Goal: Transaction & Acquisition: Purchase product/service

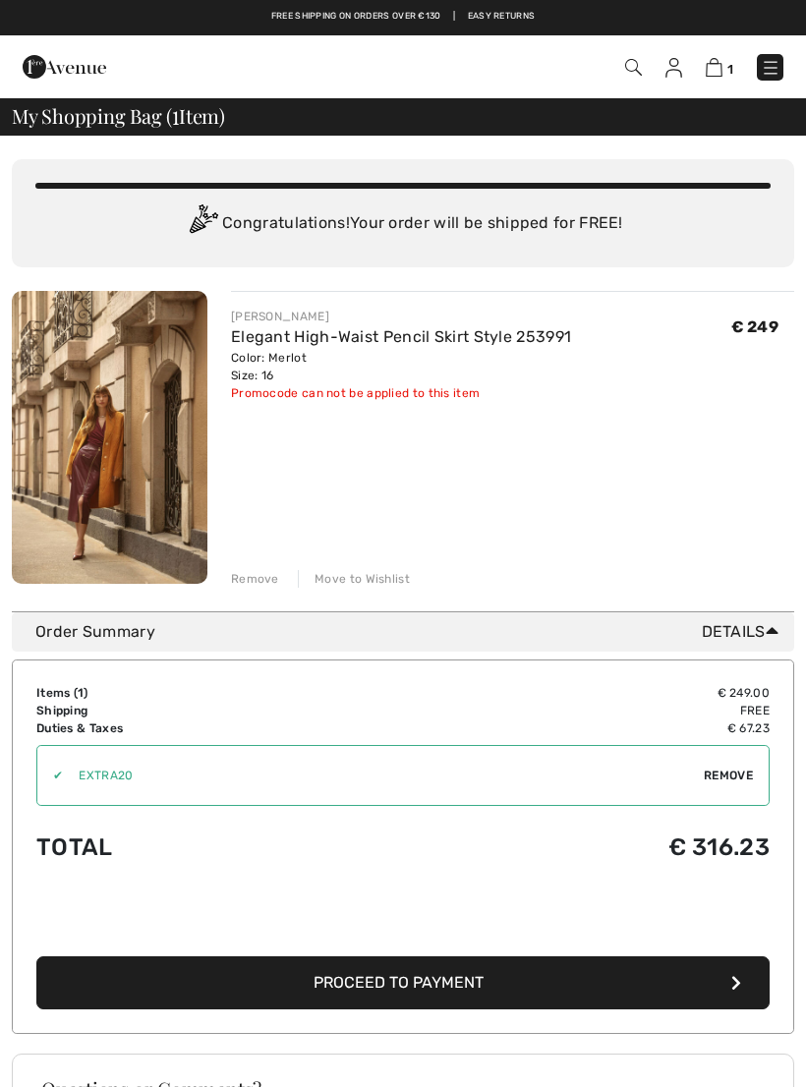
click at [763, 67] on img at bounding box center [771, 68] width 20 height 20
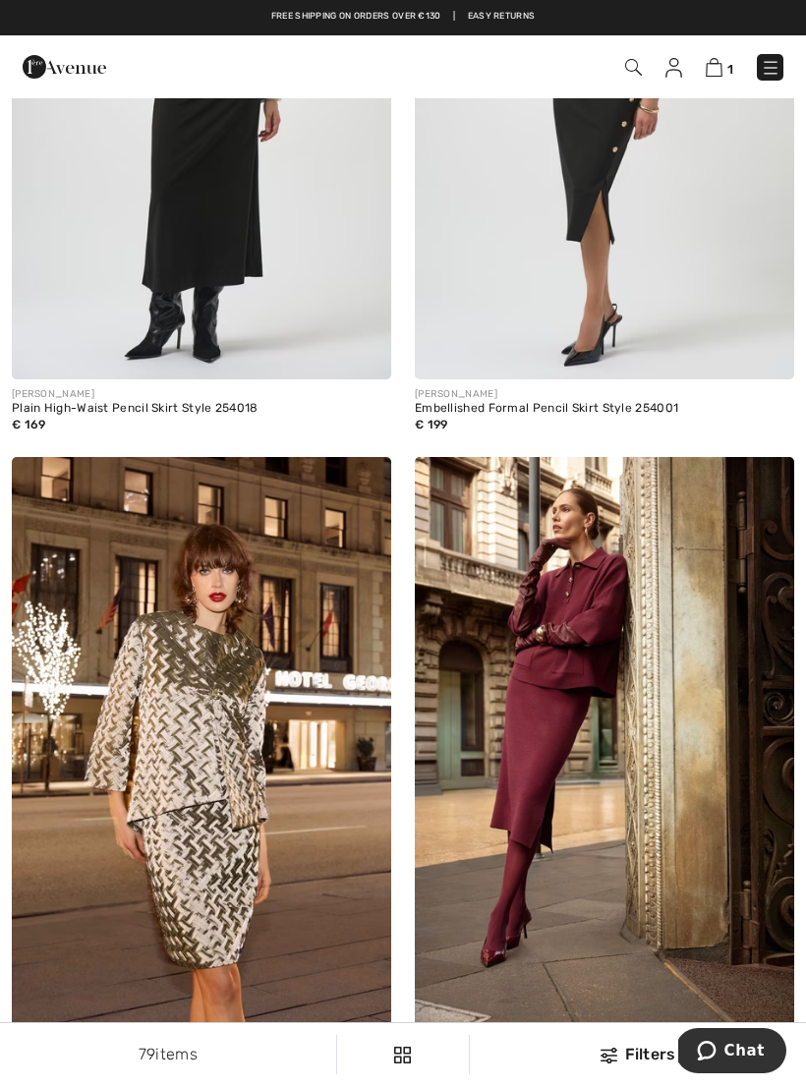
scroll to position [5965, 0]
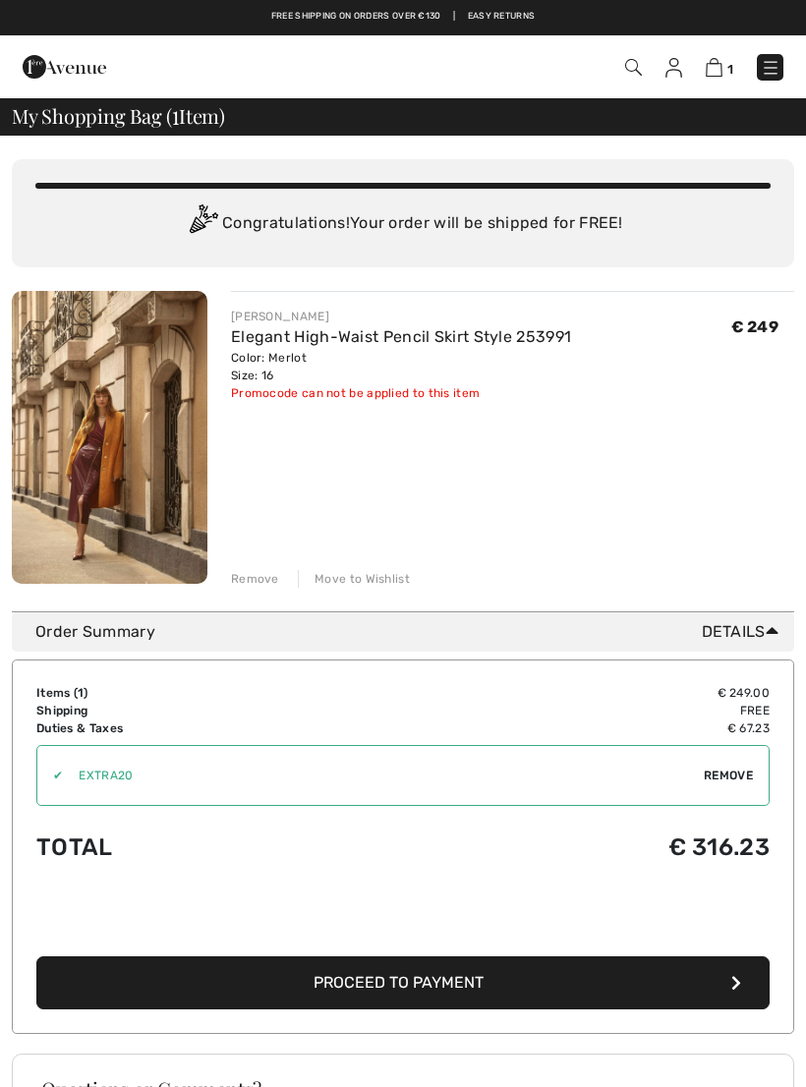
click at [665, 75] on img at bounding box center [673, 68] width 17 height 20
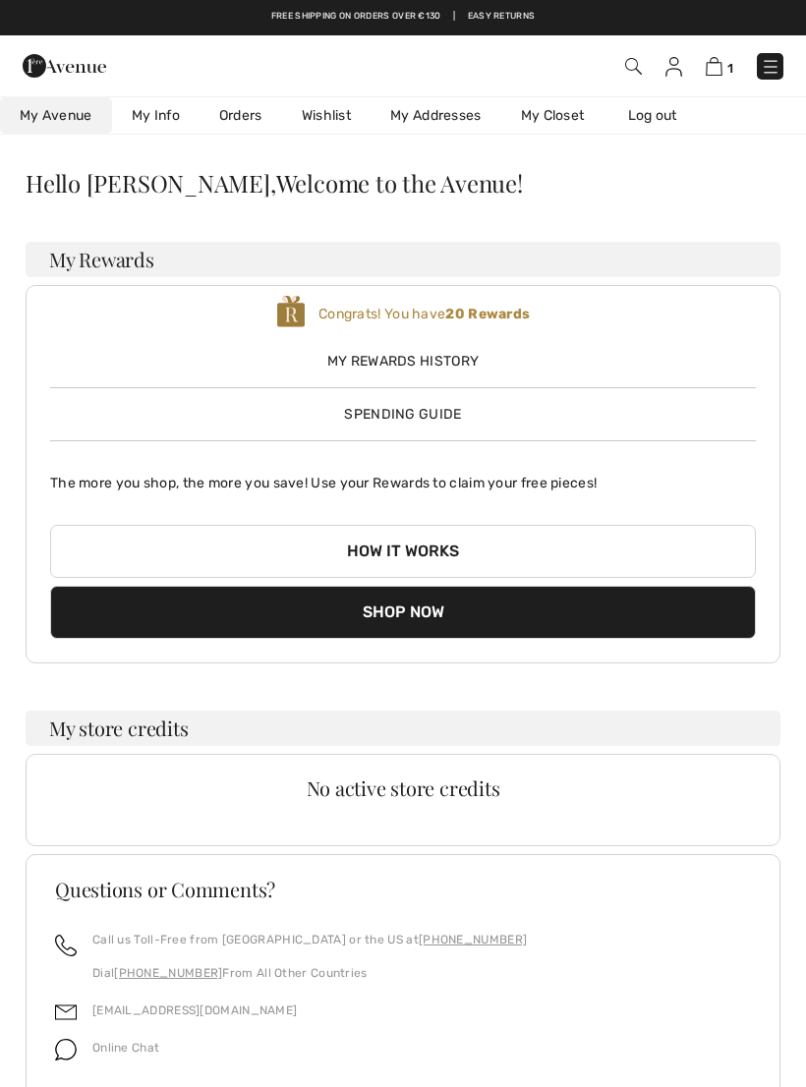
click at [452, 369] on span "My Rewards History" at bounding box center [403, 361] width 706 height 21
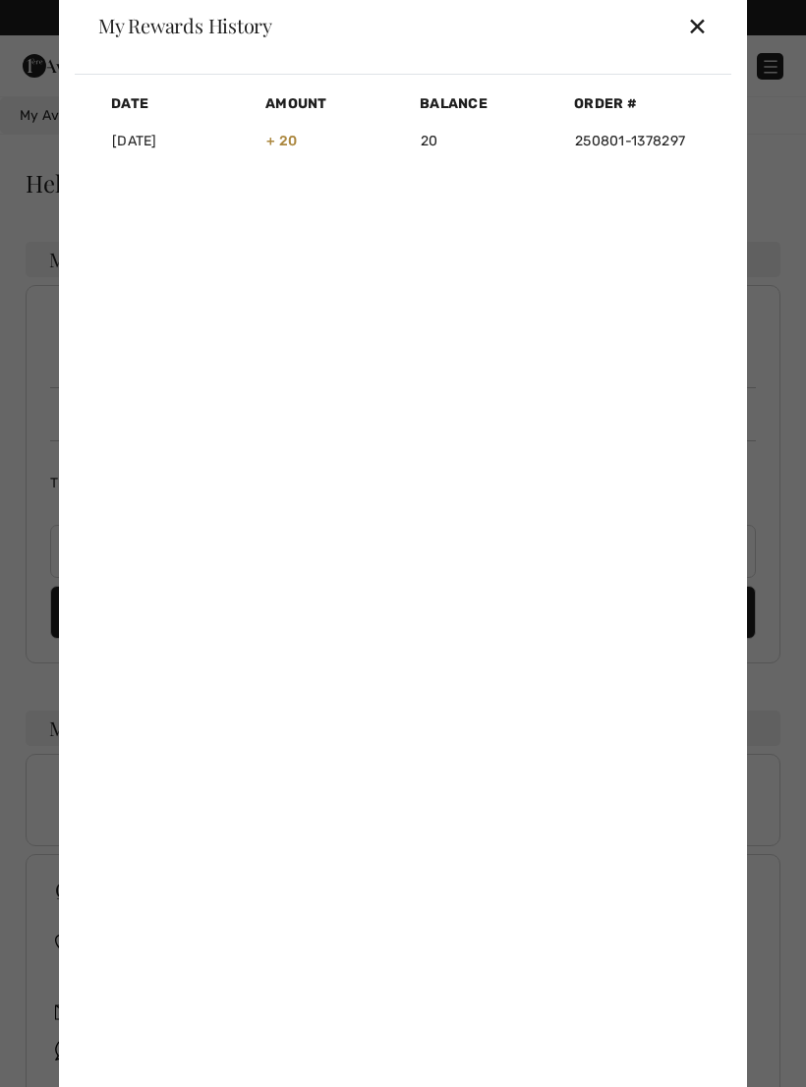
click at [697, 32] on div "✕" at bounding box center [697, 25] width 21 height 41
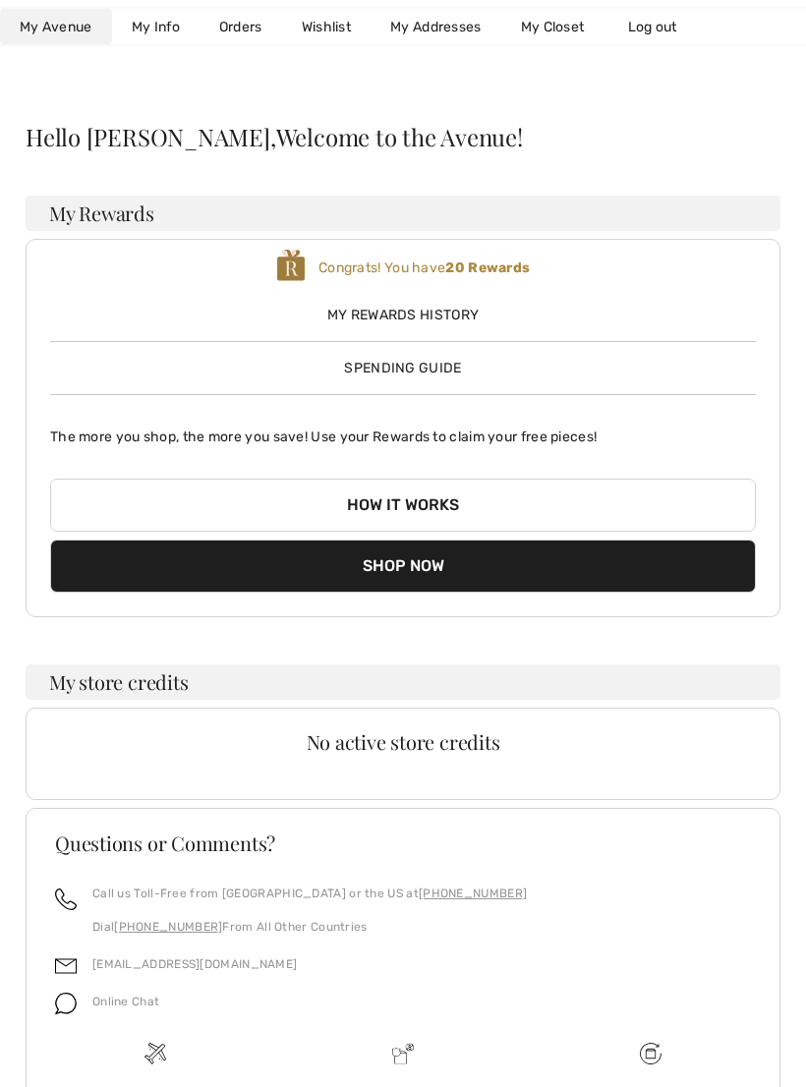
scroll to position [46, 0]
click at [568, 22] on link "My Closet" at bounding box center [552, 27] width 103 height 36
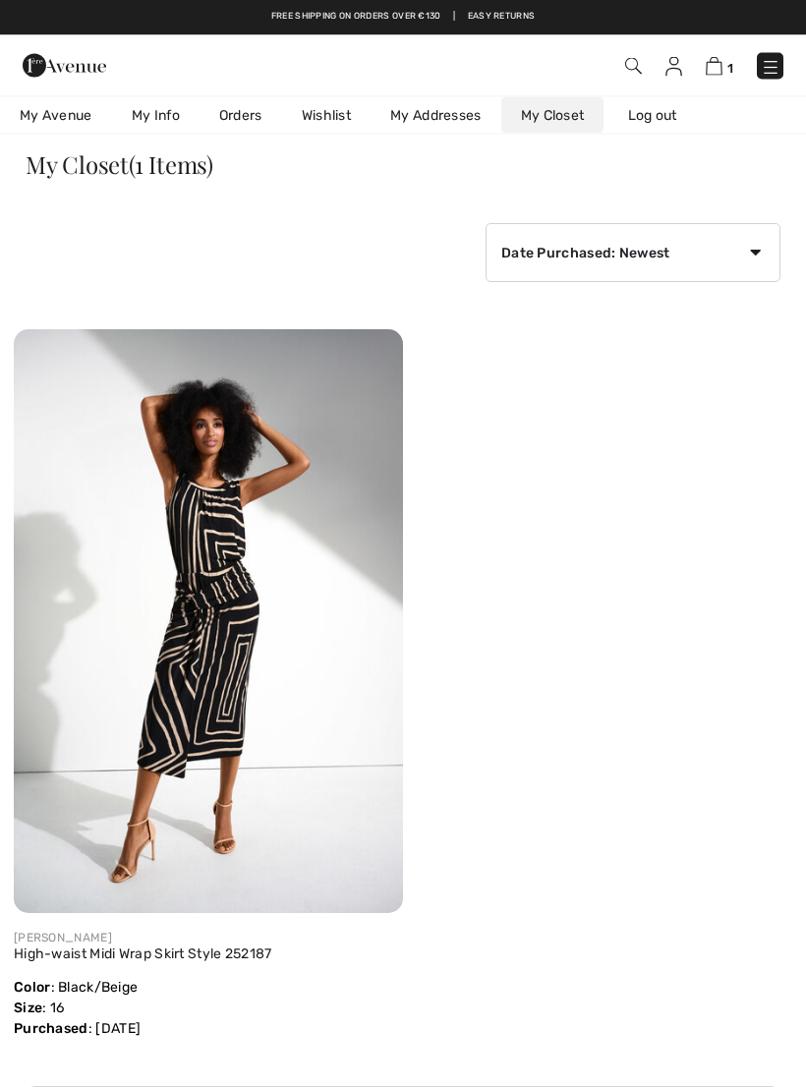
scroll to position [0, 0]
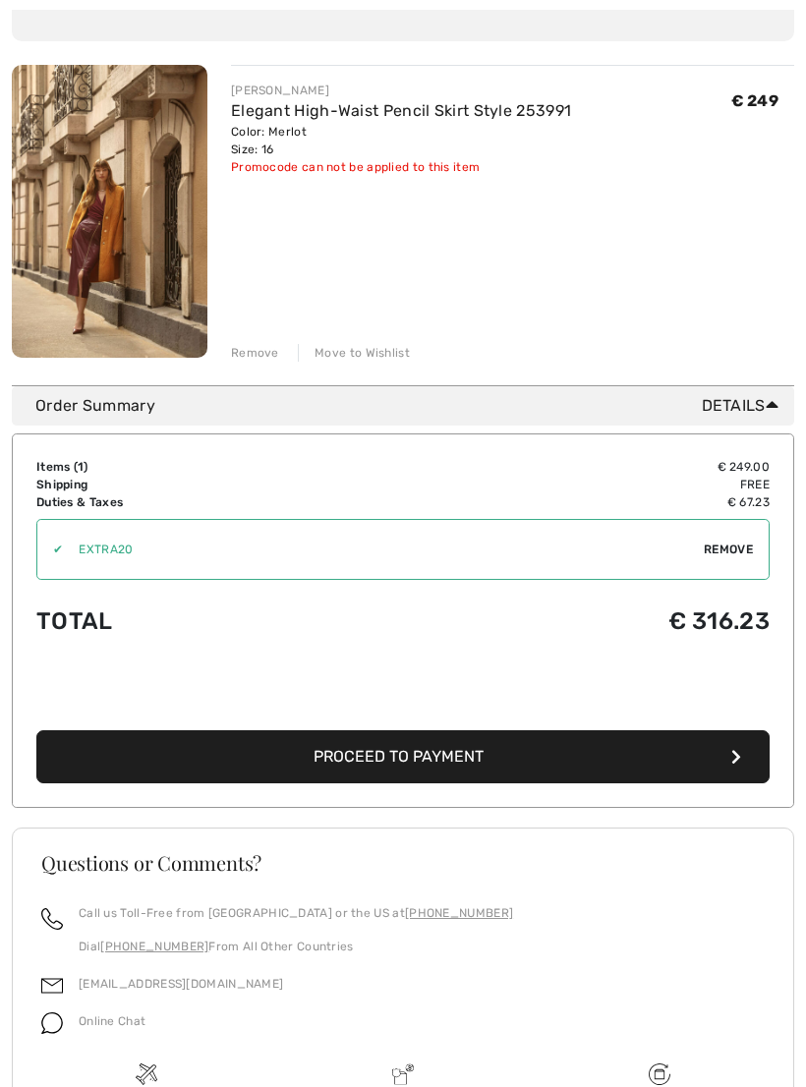
scroll to position [341, 0]
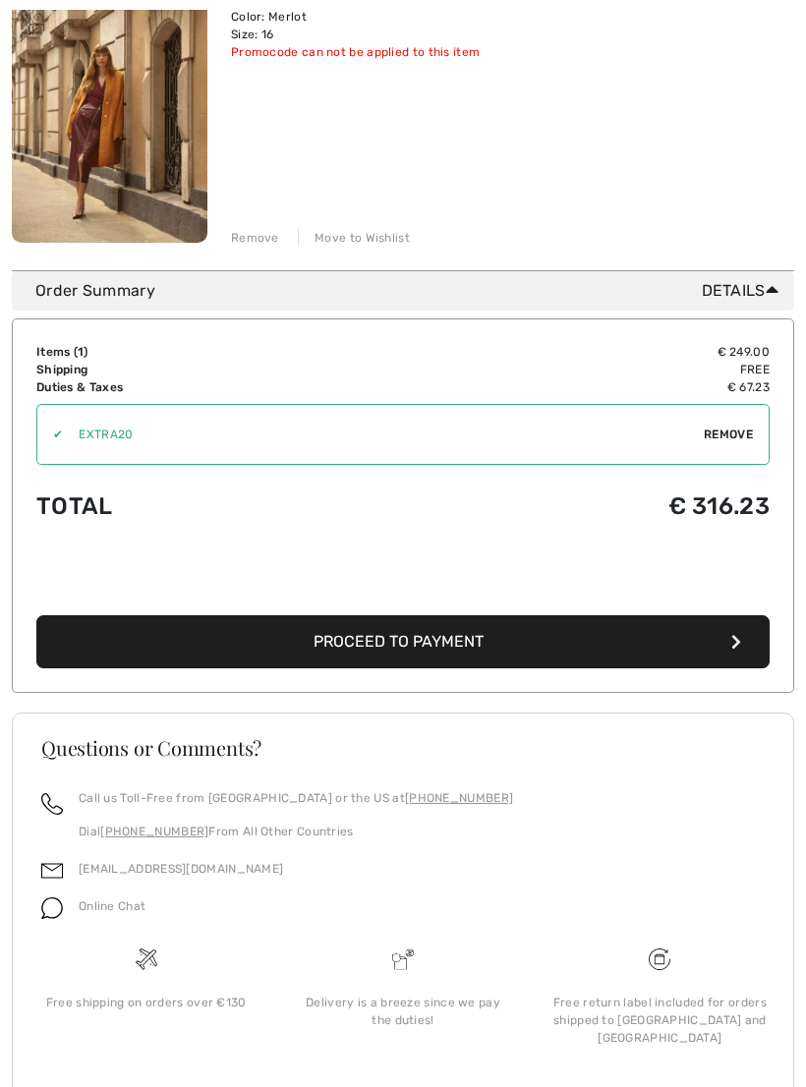
click at [457, 648] on span "Proceed to Payment" at bounding box center [399, 641] width 170 height 19
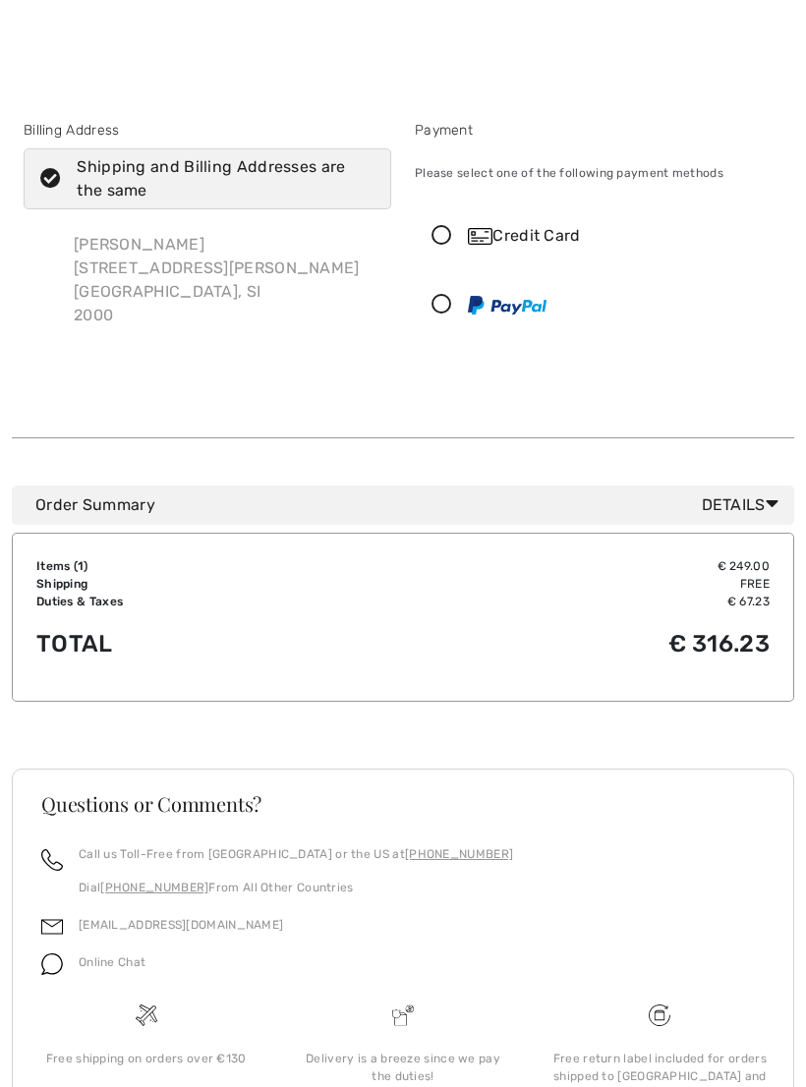
click at [452, 242] on icon at bounding box center [442, 236] width 52 height 21
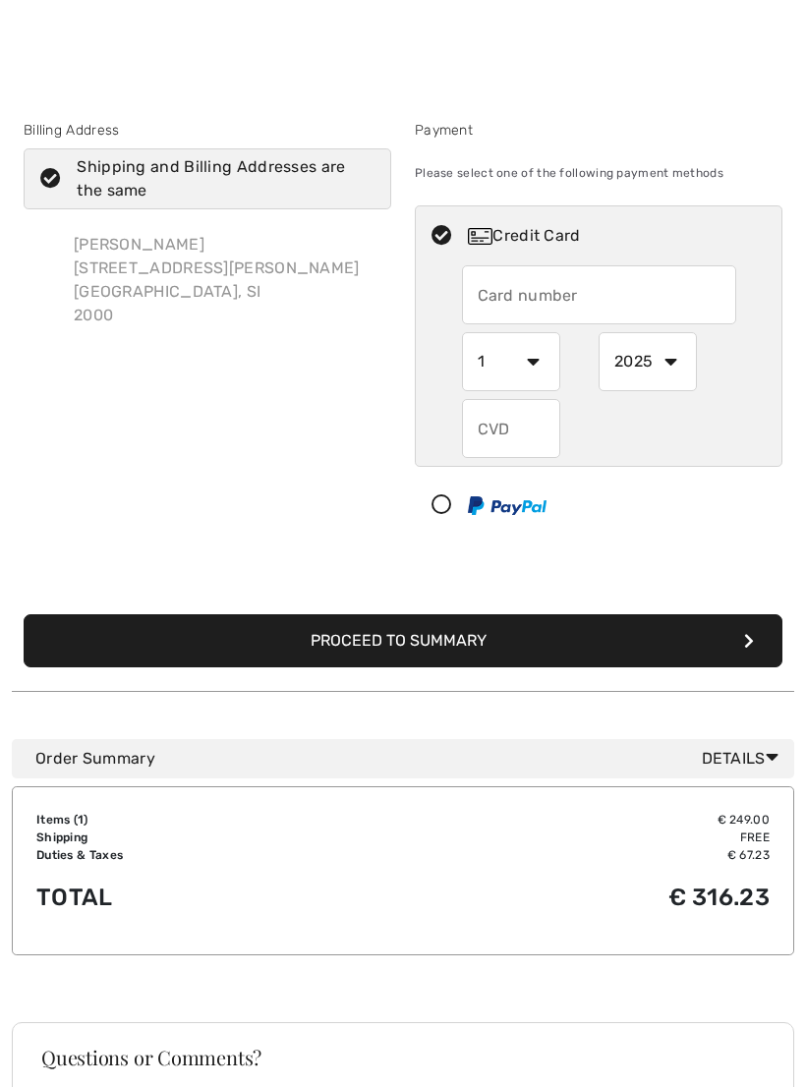
click at [502, 287] on input "text" at bounding box center [599, 294] width 274 height 59
click at [534, 369] on select "1 2 3 4 5 6 7 8 9 10 11 12" at bounding box center [511, 361] width 98 height 59
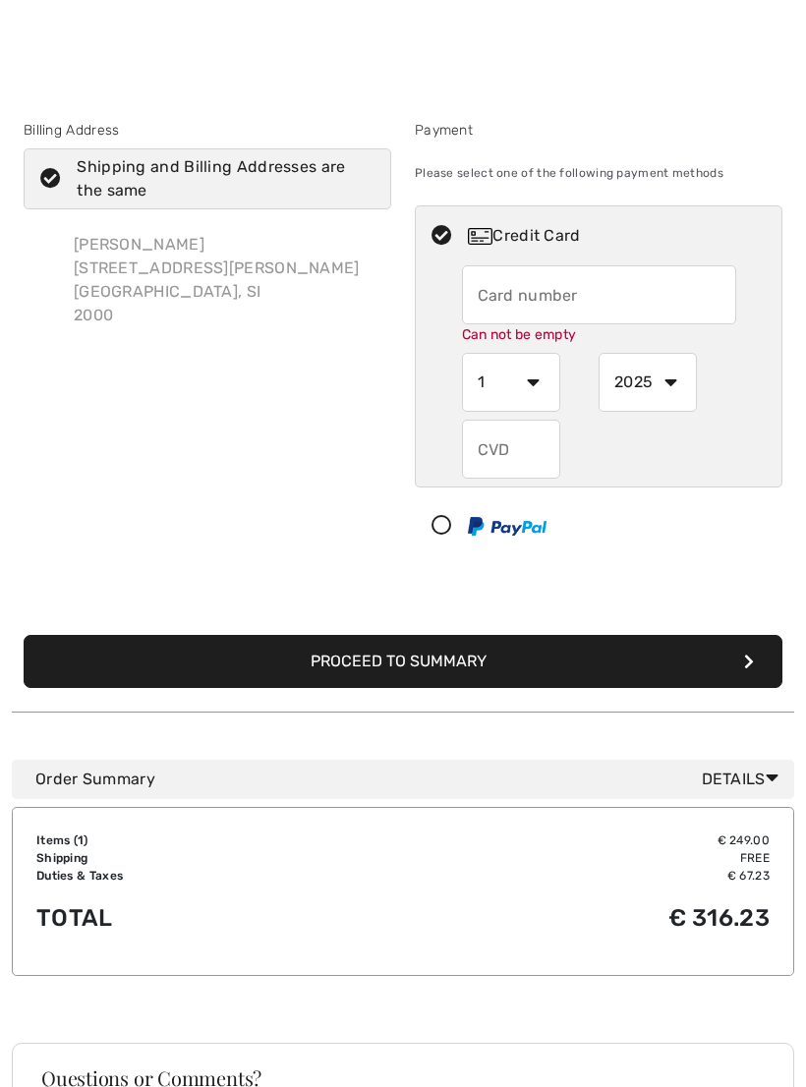
click at [514, 291] on input "text" at bounding box center [599, 294] width 274 height 59
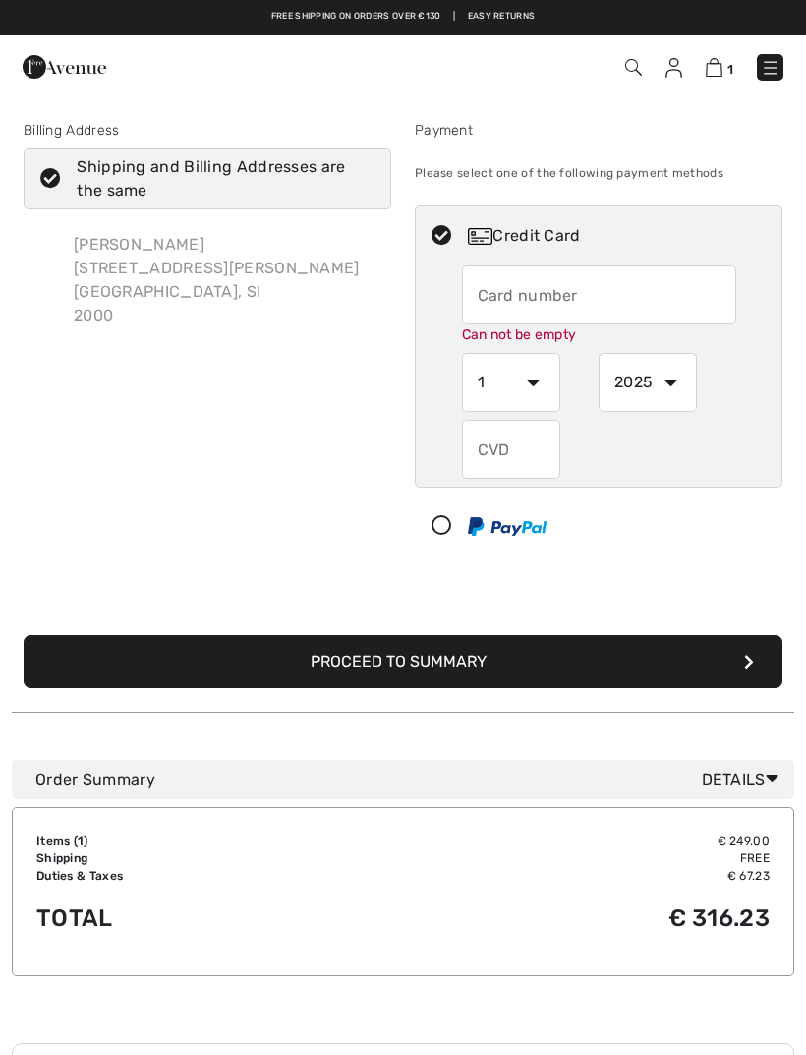
click at [713, 60] on img at bounding box center [714, 67] width 17 height 19
click at [712, 66] on img at bounding box center [714, 67] width 17 height 19
click at [715, 76] on img at bounding box center [714, 67] width 17 height 19
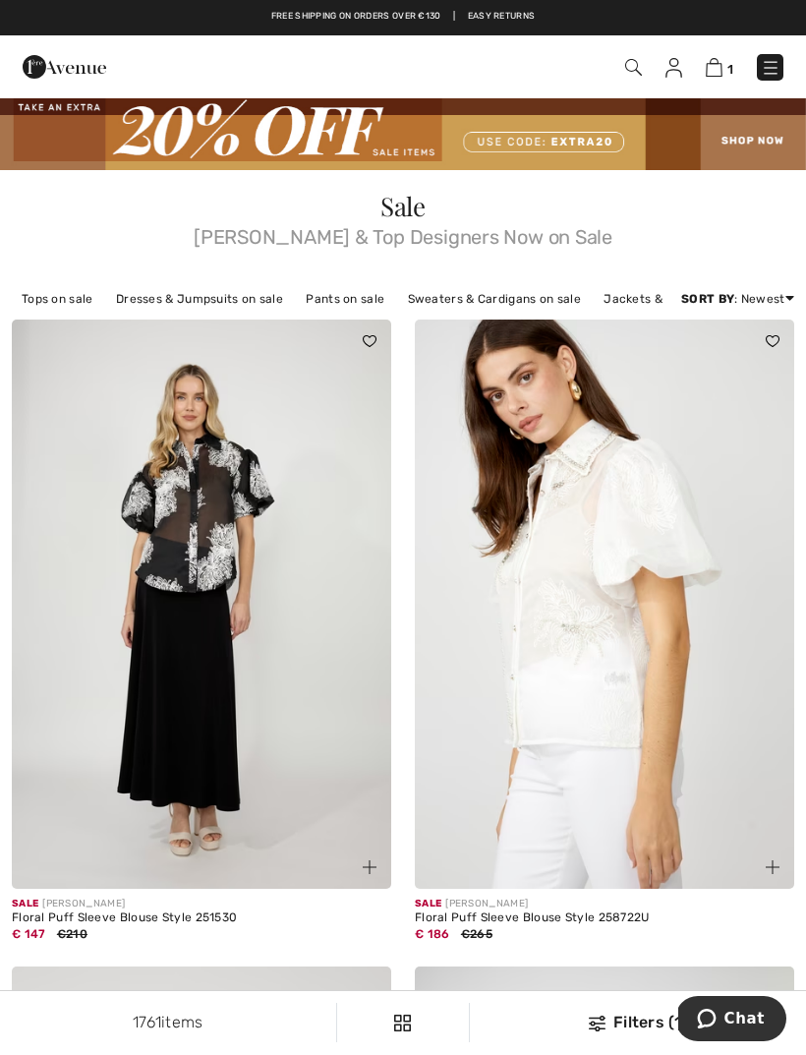
click at [722, 71] on img at bounding box center [714, 67] width 17 height 19
click at [711, 75] on img at bounding box center [714, 67] width 17 height 19
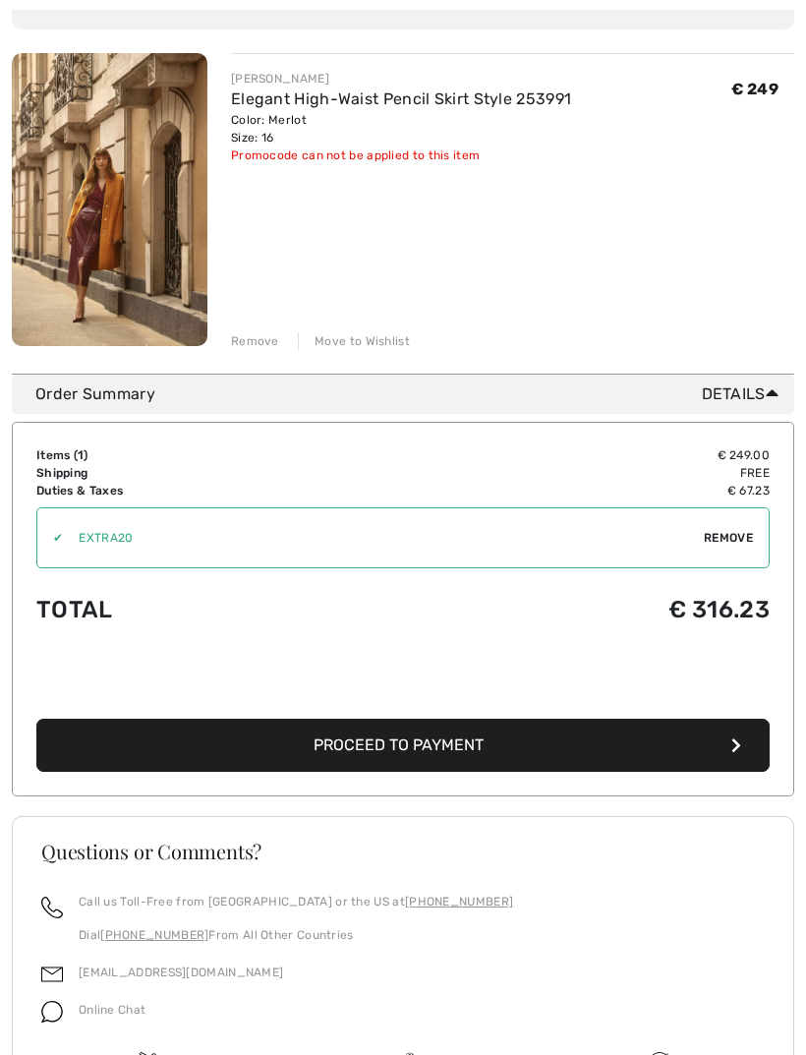
scroll to position [238, 0]
click at [552, 744] on button "Proceed to Payment" at bounding box center [402, 744] width 733 height 53
click at [445, 735] on span "Proceed to Payment" at bounding box center [399, 744] width 170 height 19
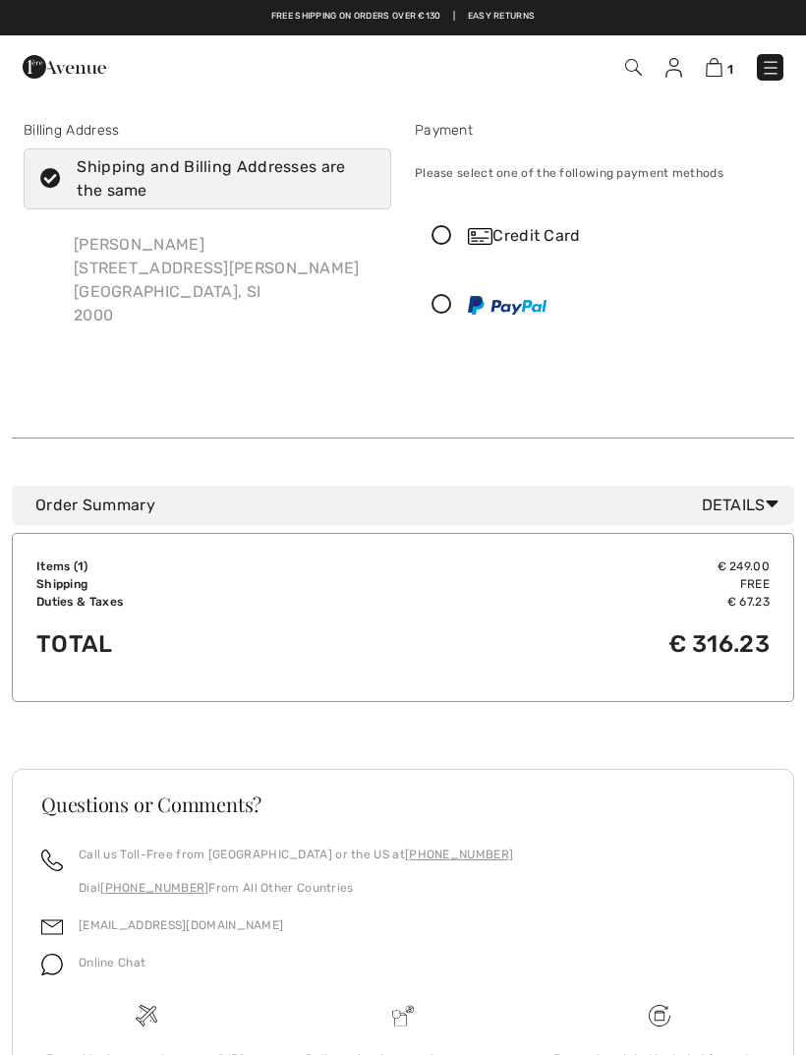
click at [445, 243] on icon at bounding box center [442, 236] width 52 height 21
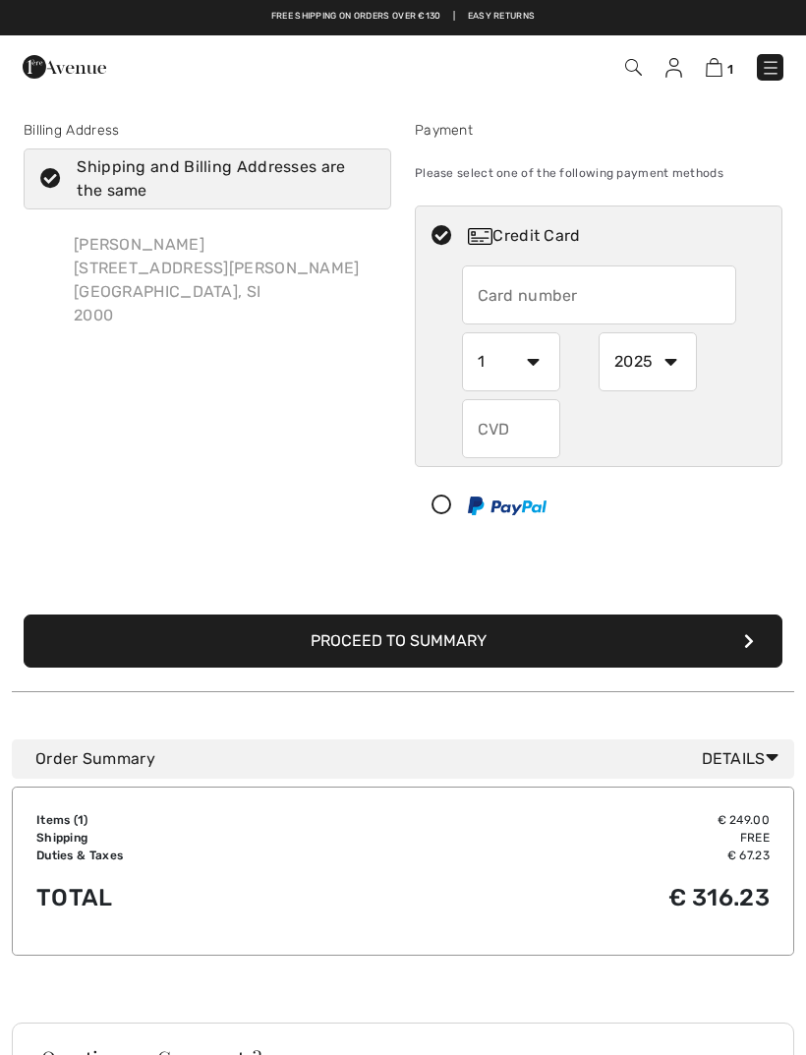
click at [496, 302] on input "text" at bounding box center [599, 294] width 274 height 59
type input "[CREDIT_CARD_NUMBER]"
click at [512, 336] on select "1 2 3 4 5 6 7 8 9 10 11 12" at bounding box center [511, 361] width 98 height 59
click at [547, 366] on select "1 2 3 4 5 6 7 8 9 10 11 12" at bounding box center [511, 361] width 98 height 59
select select "4"
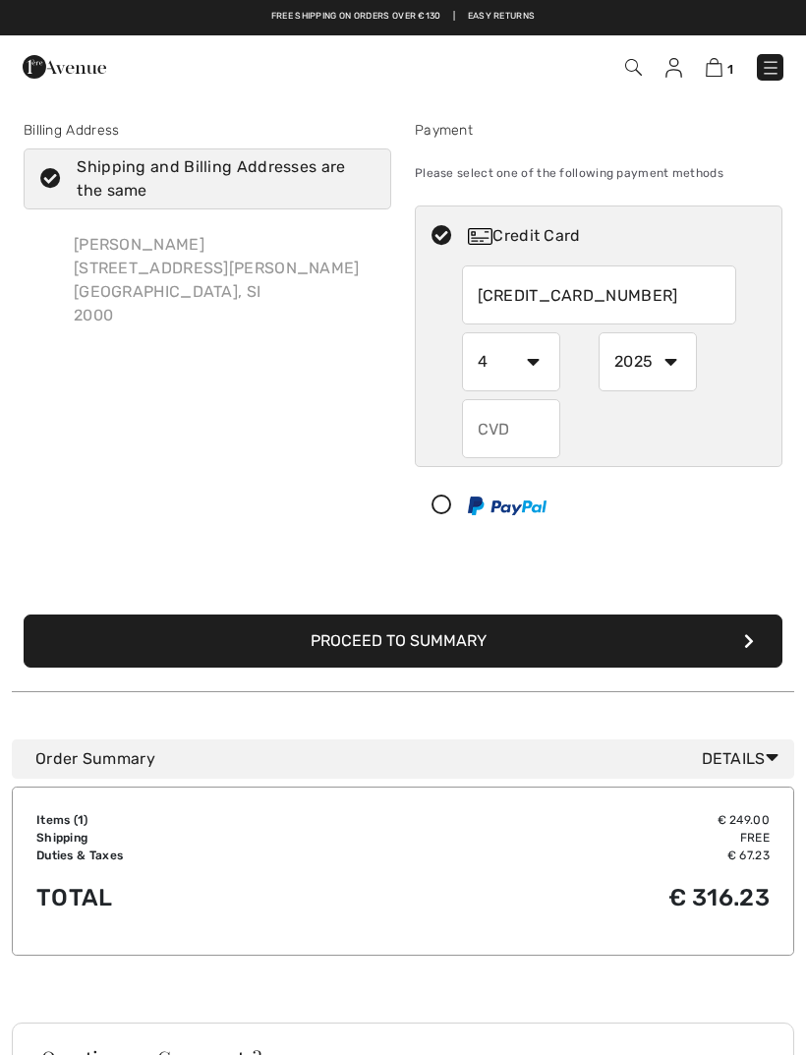
click at [683, 363] on select "2025 2026 2027 2028 2029 2030 2031 2032 2033 2034 2035" at bounding box center [648, 361] width 98 height 59
select select "2026"
click at [502, 436] on input "text" at bounding box center [511, 428] width 98 height 59
type input "847"
click at [471, 656] on button "Proceed to Summary" at bounding box center [403, 640] width 759 height 53
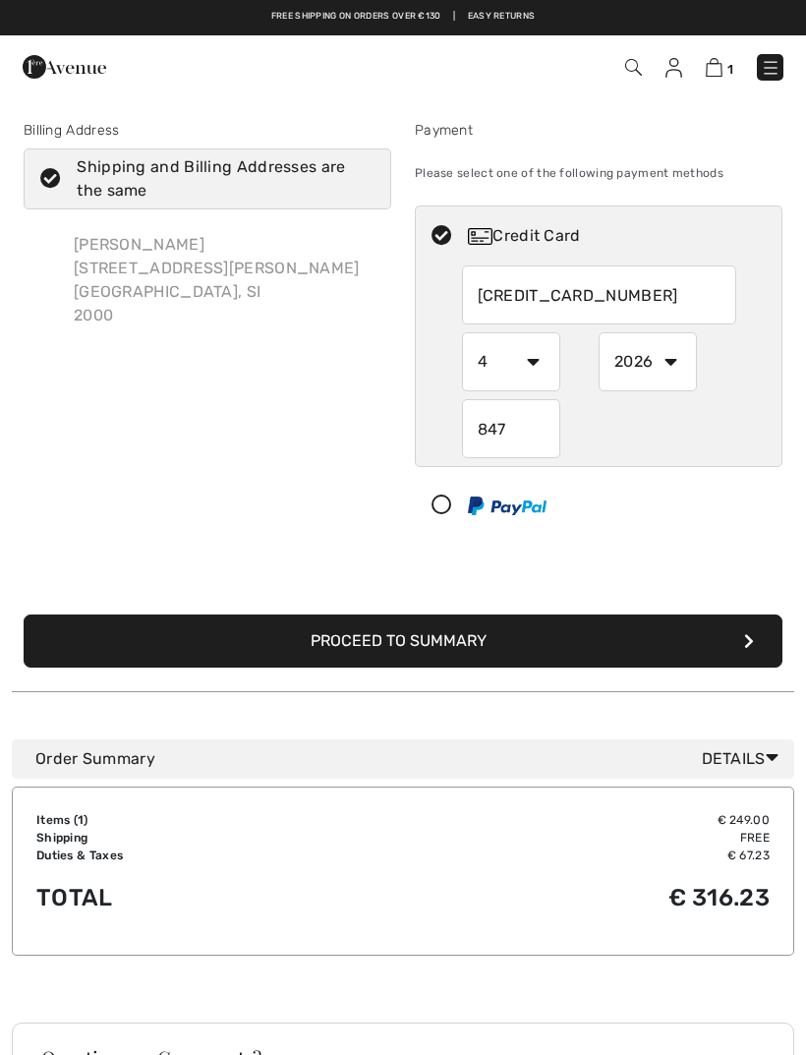
click at [457, 637] on button "Proceed to Summary" at bounding box center [403, 640] width 759 height 53
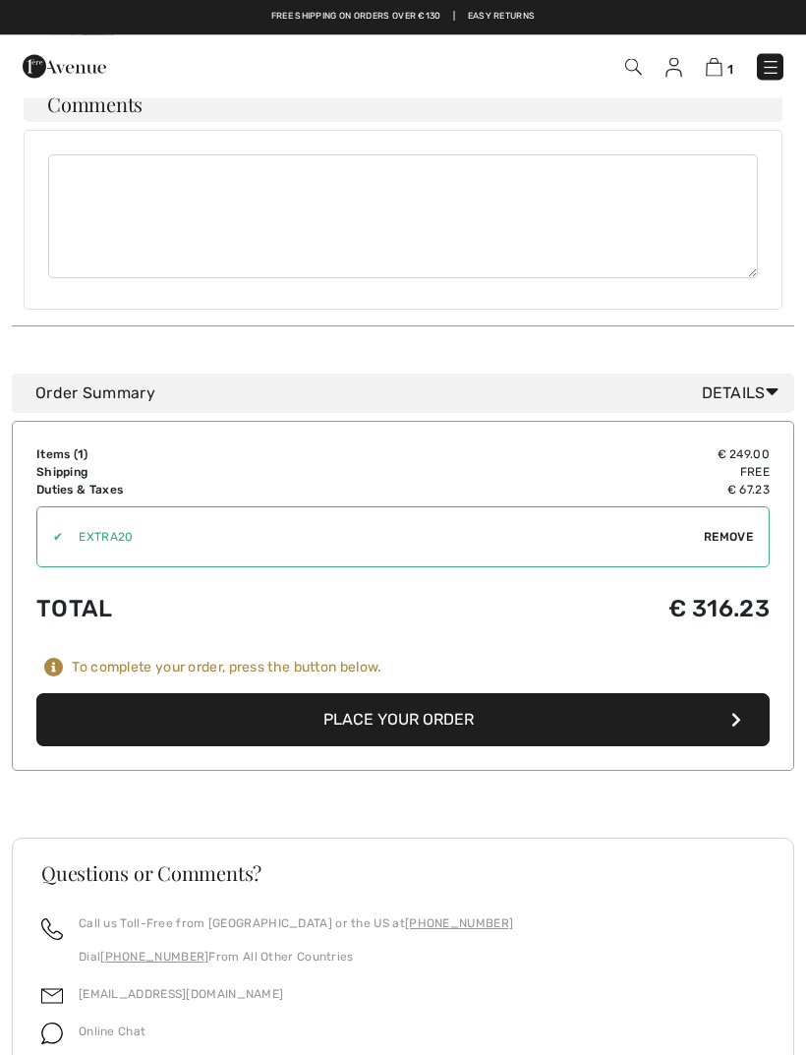
scroll to position [753, 0]
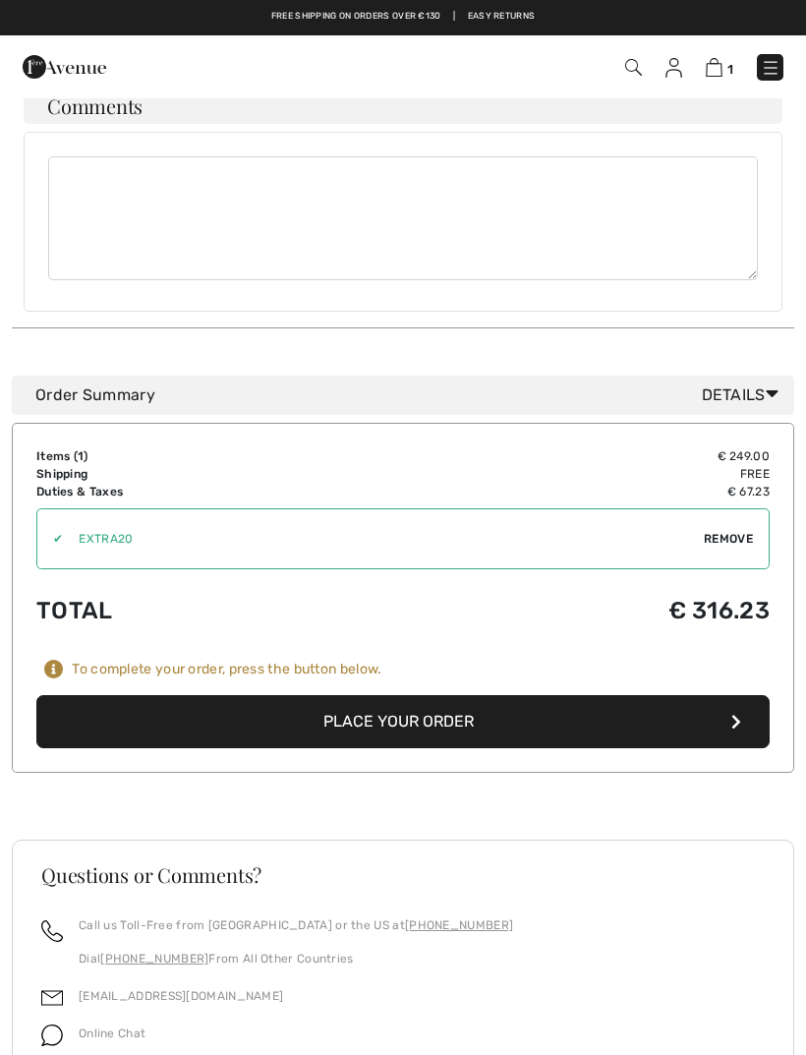
click at [459, 695] on button "Place Your Order" at bounding box center [402, 721] width 733 height 53
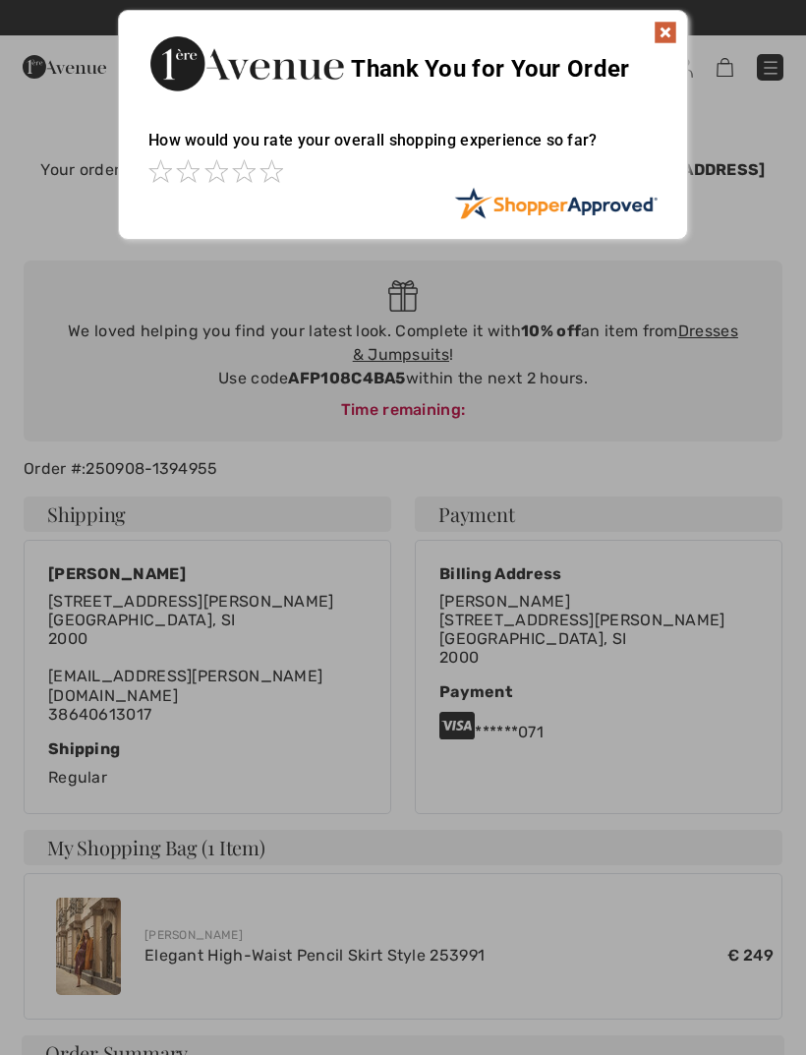
click at [671, 31] on img at bounding box center [666, 33] width 24 height 24
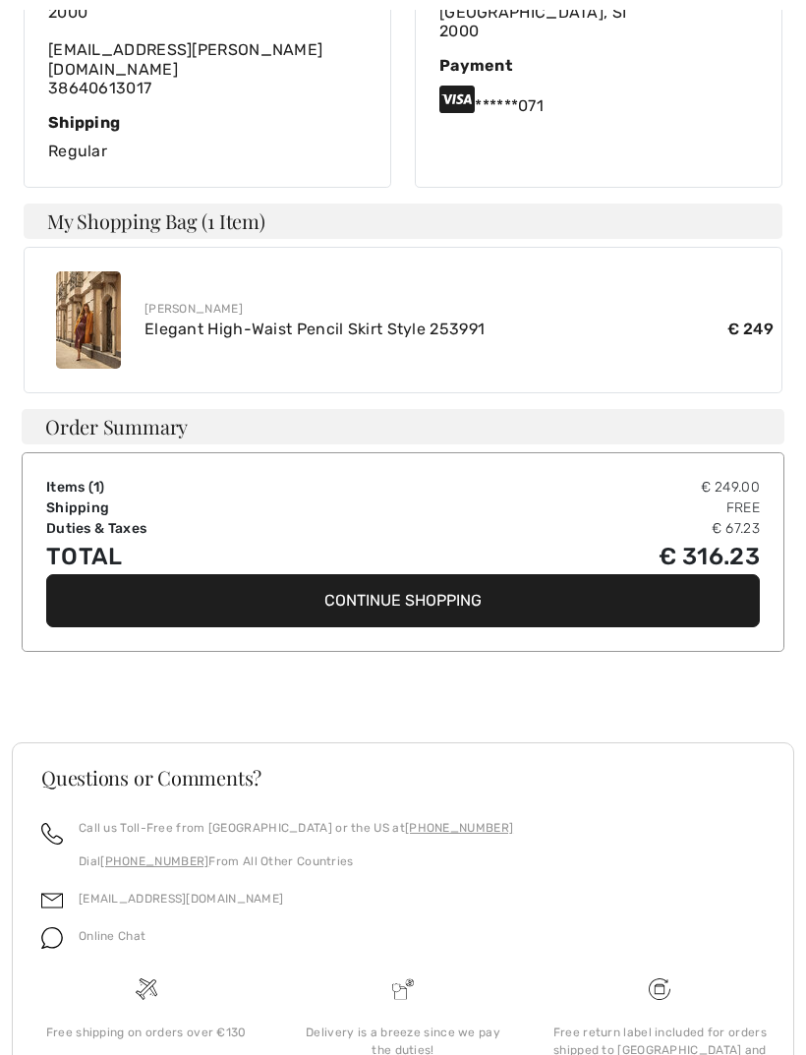
scroll to position [645, 0]
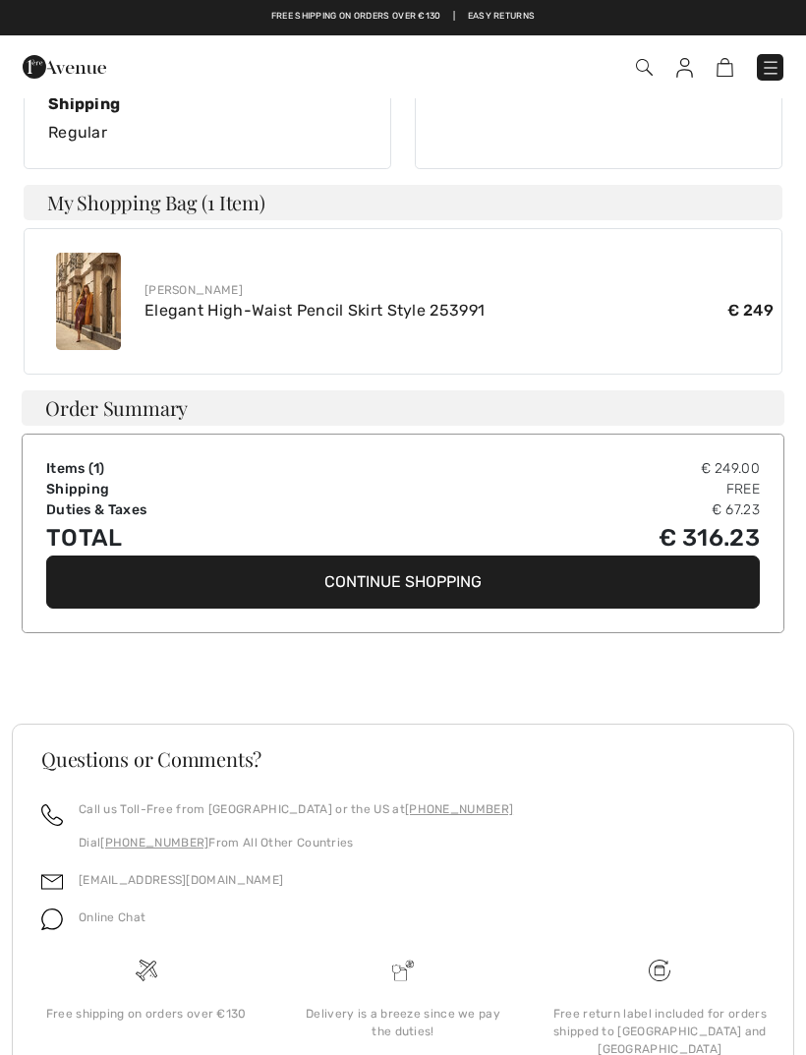
click at [442, 301] on link "Elegant High-Waist Pencil Skirt Style 253991" at bounding box center [314, 310] width 340 height 19
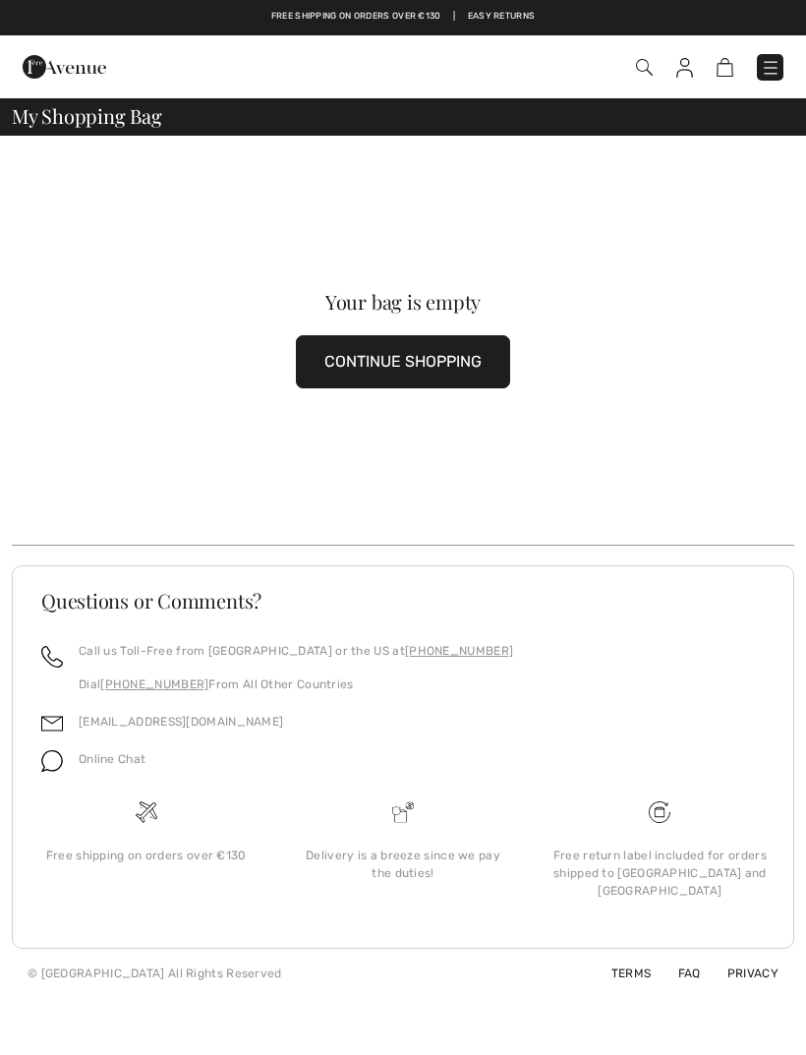
click at [688, 64] on img at bounding box center [684, 68] width 17 height 20
click at [677, 81] on div "Checkout" at bounding box center [567, 67] width 461 height 40
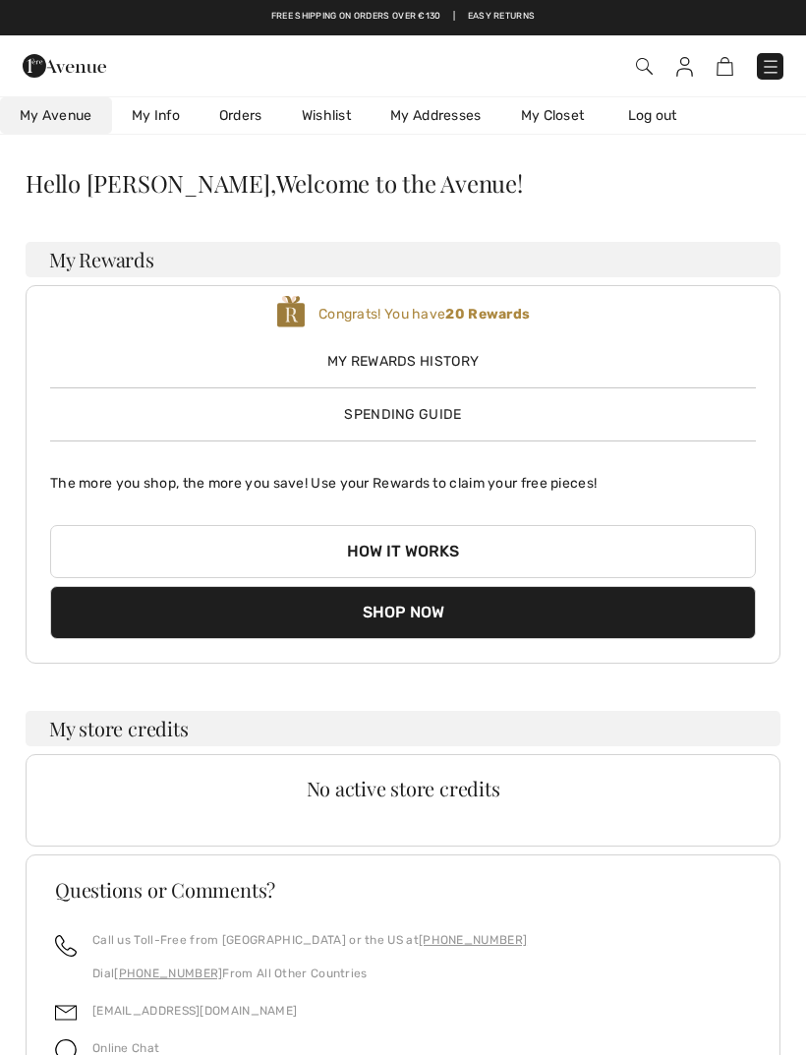
click at [686, 75] on img at bounding box center [684, 67] width 17 height 20
click at [250, 113] on link "Orders" at bounding box center [241, 115] width 83 height 36
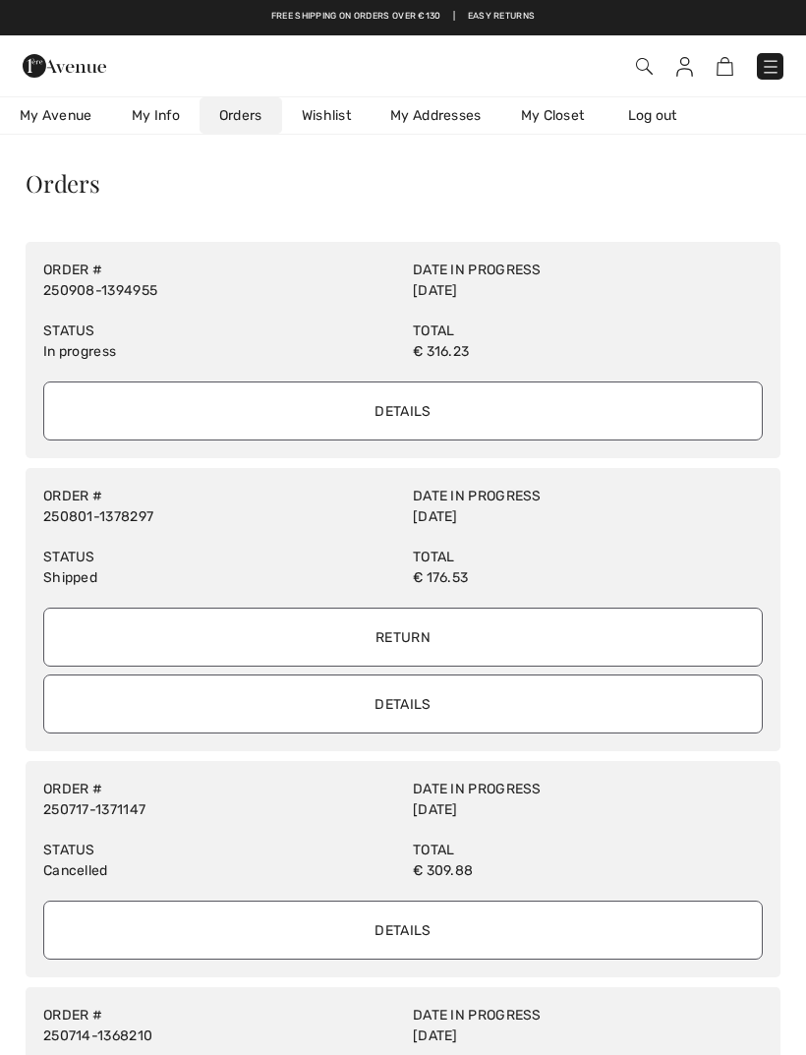
click at [418, 409] on input "Details" at bounding box center [402, 410] width 719 height 59
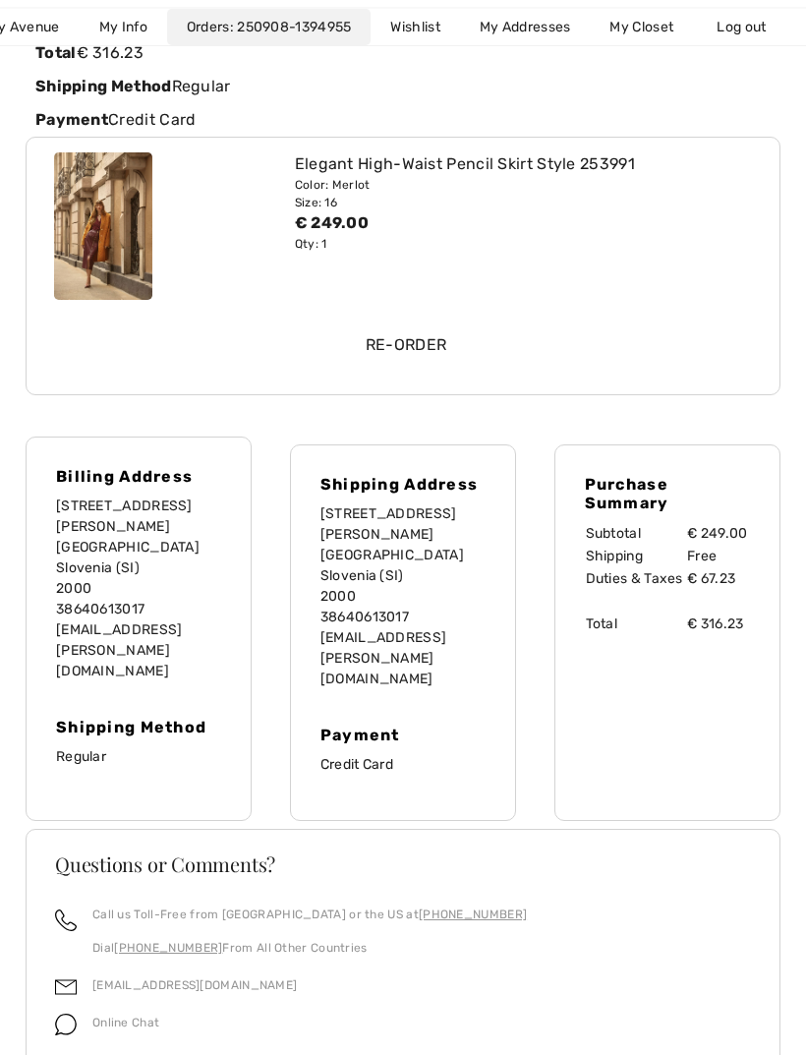
scroll to position [319, 0]
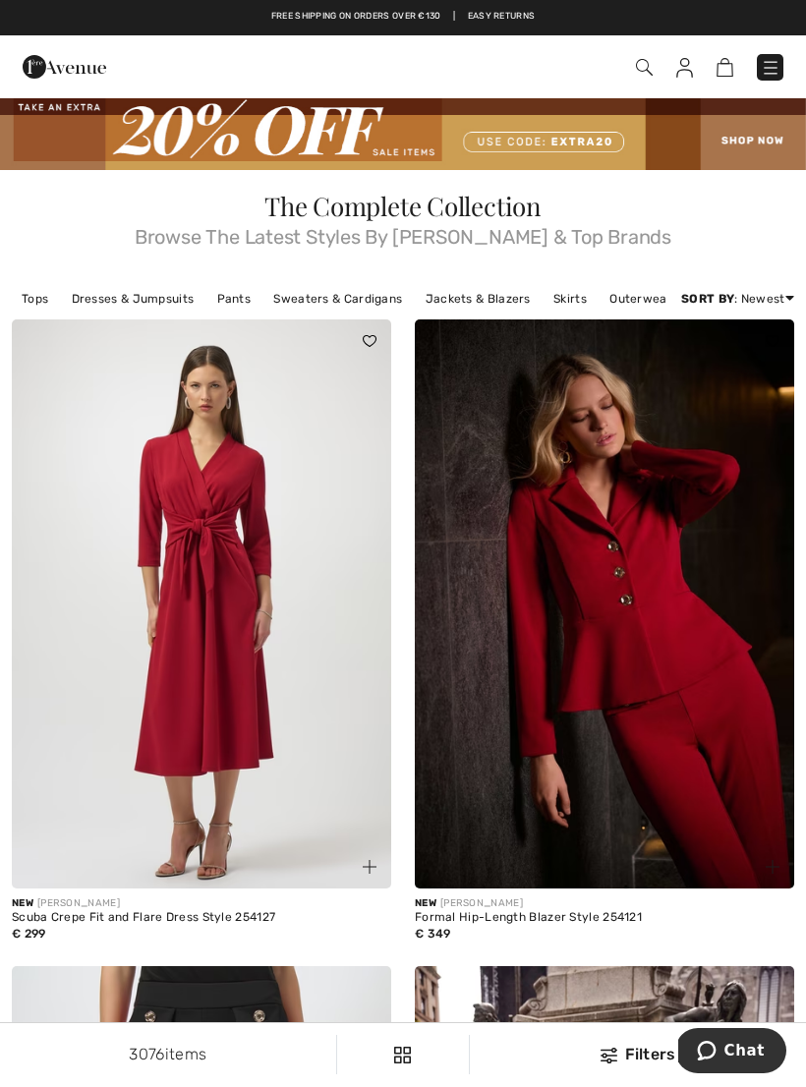
click at [256, 629] on img at bounding box center [201, 603] width 379 height 569
click at [300, 644] on img at bounding box center [201, 603] width 379 height 569
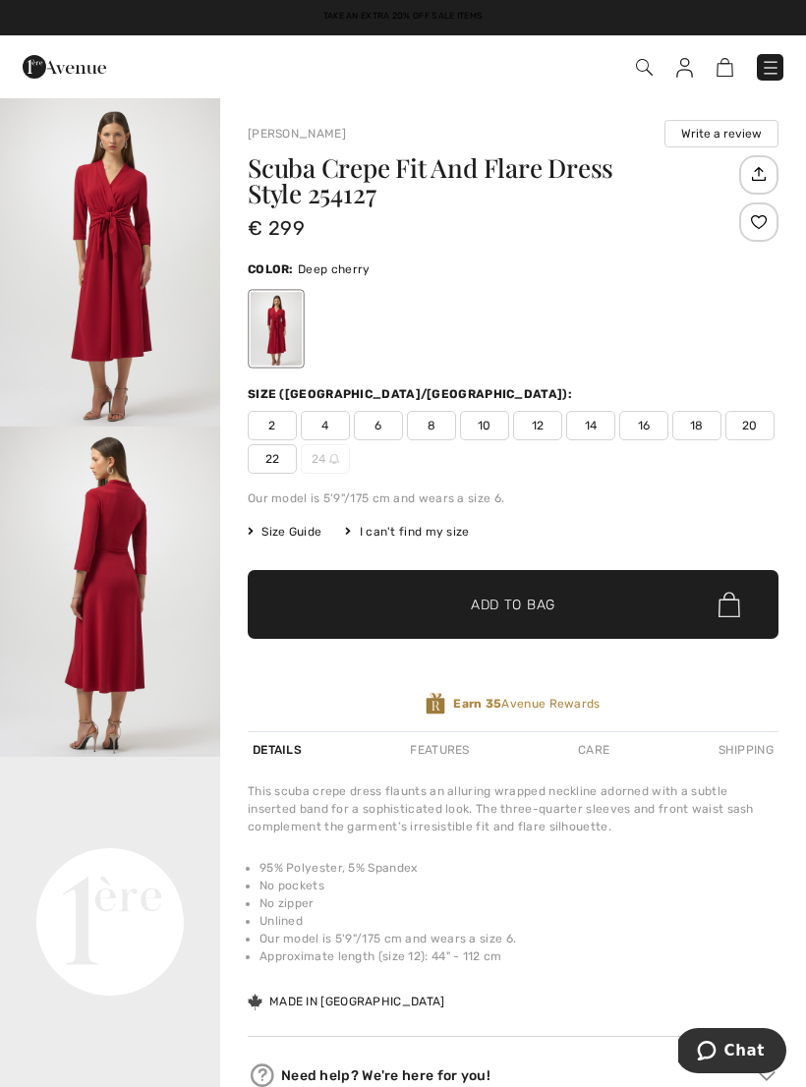
click at [138, 589] on img "2 / 4" at bounding box center [110, 592] width 220 height 330
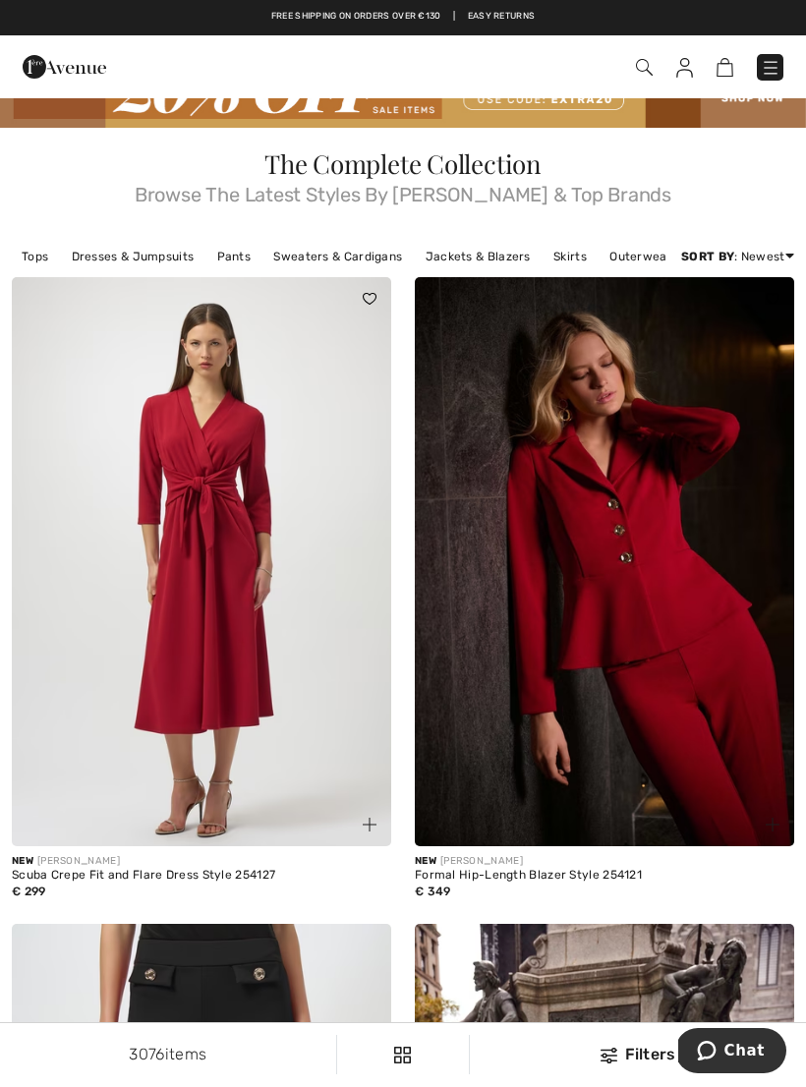
click at [661, 630] on img at bounding box center [604, 561] width 379 height 569
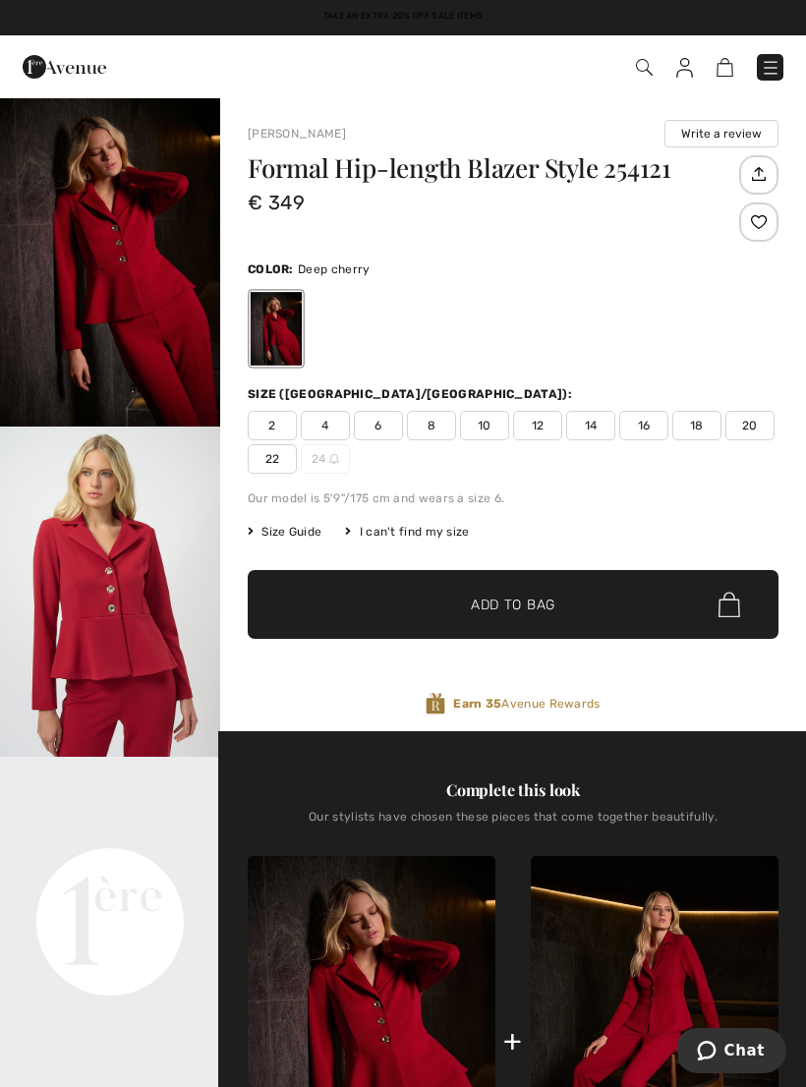
click at [188, 320] on img "1 / 6" at bounding box center [110, 261] width 220 height 330
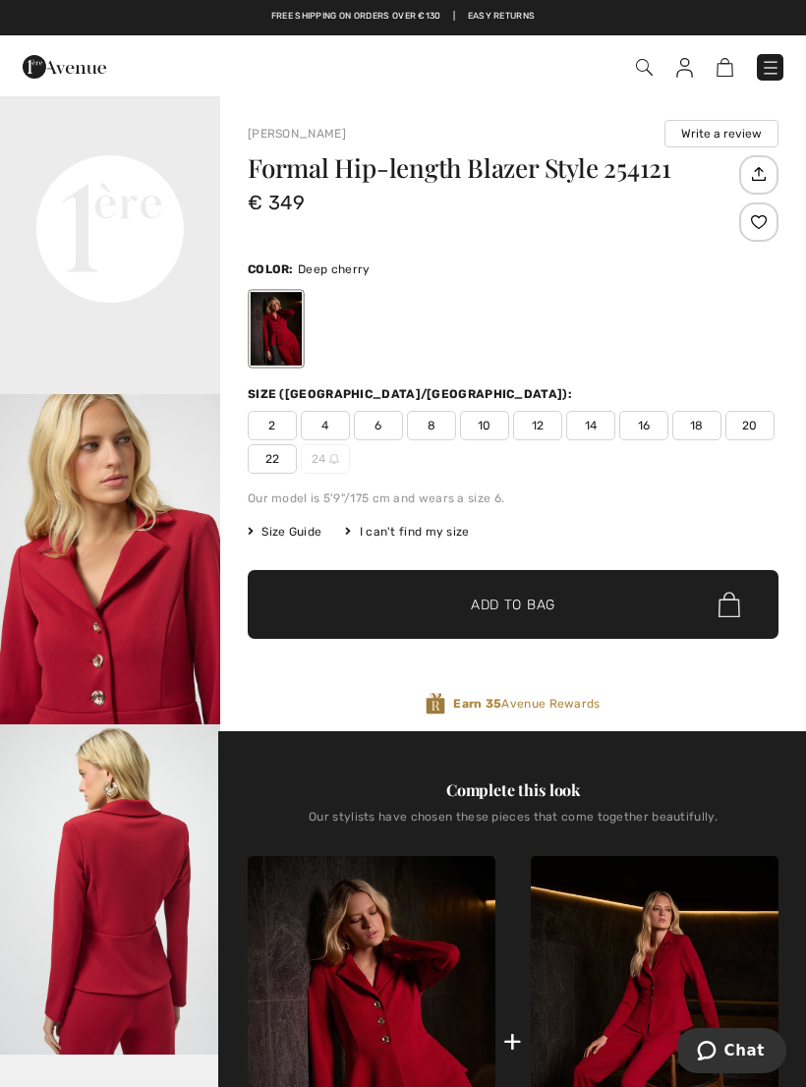
scroll to position [761, 0]
click at [160, 173] on video "Your browser does not support the video tag." at bounding box center [110, 118] width 220 height 110
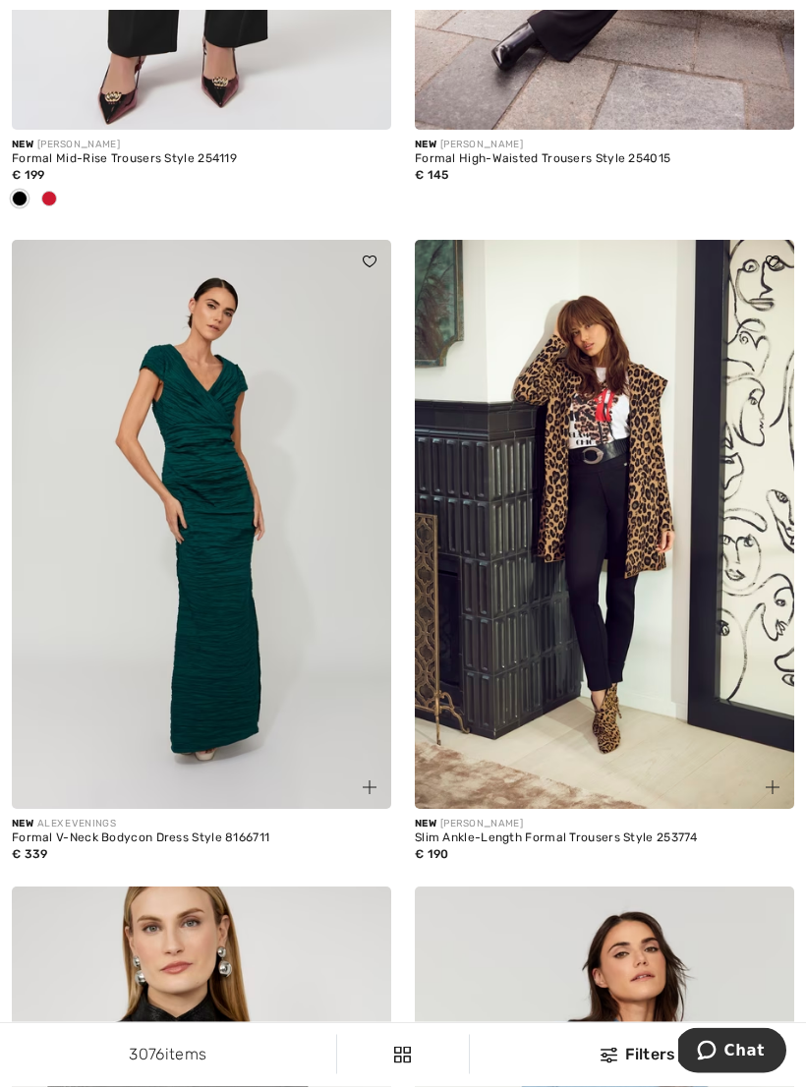
scroll to position [1465, 0]
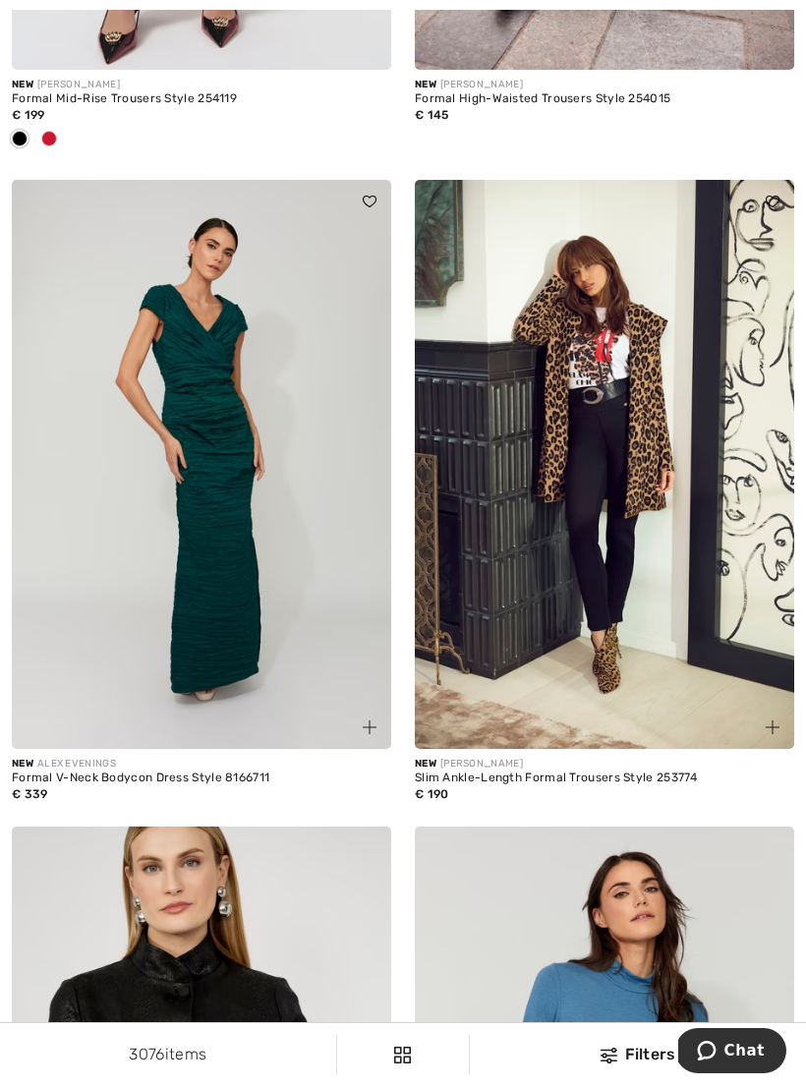
click at [273, 508] on img at bounding box center [201, 464] width 379 height 569
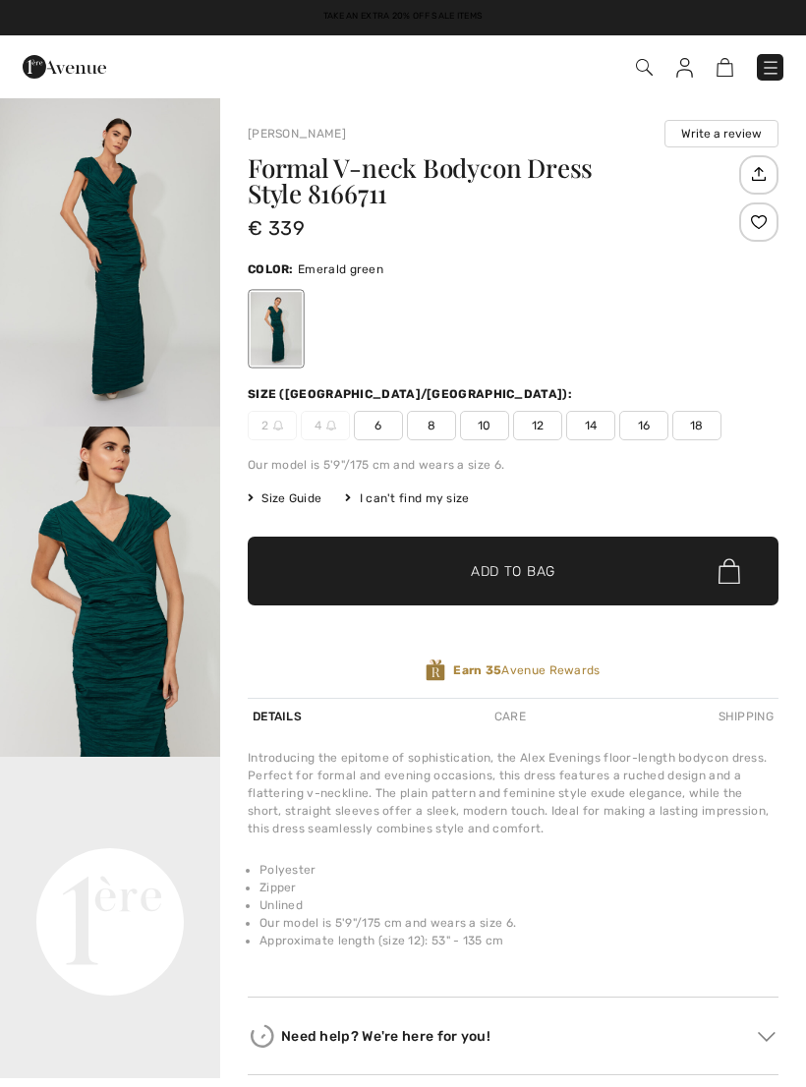
click at [135, 310] on img "1 / 4" at bounding box center [110, 261] width 220 height 330
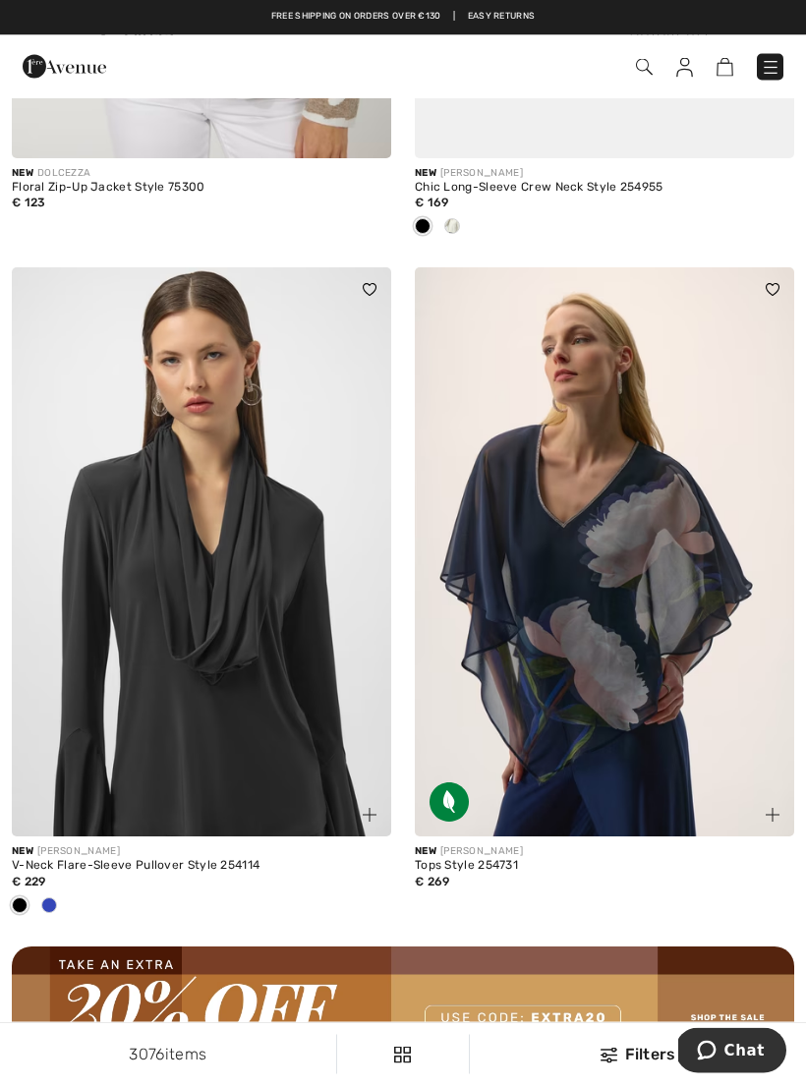
scroll to position [7428, 0]
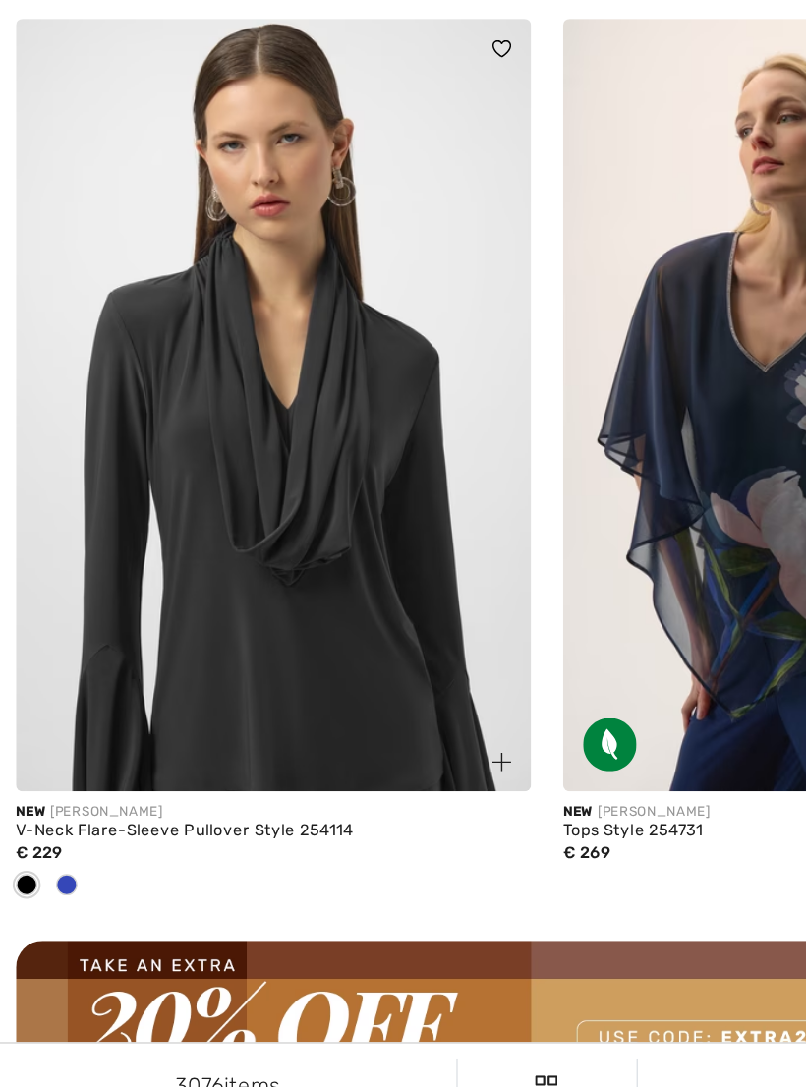
click at [52, 891] on div at bounding box center [48, 907] width 29 height 32
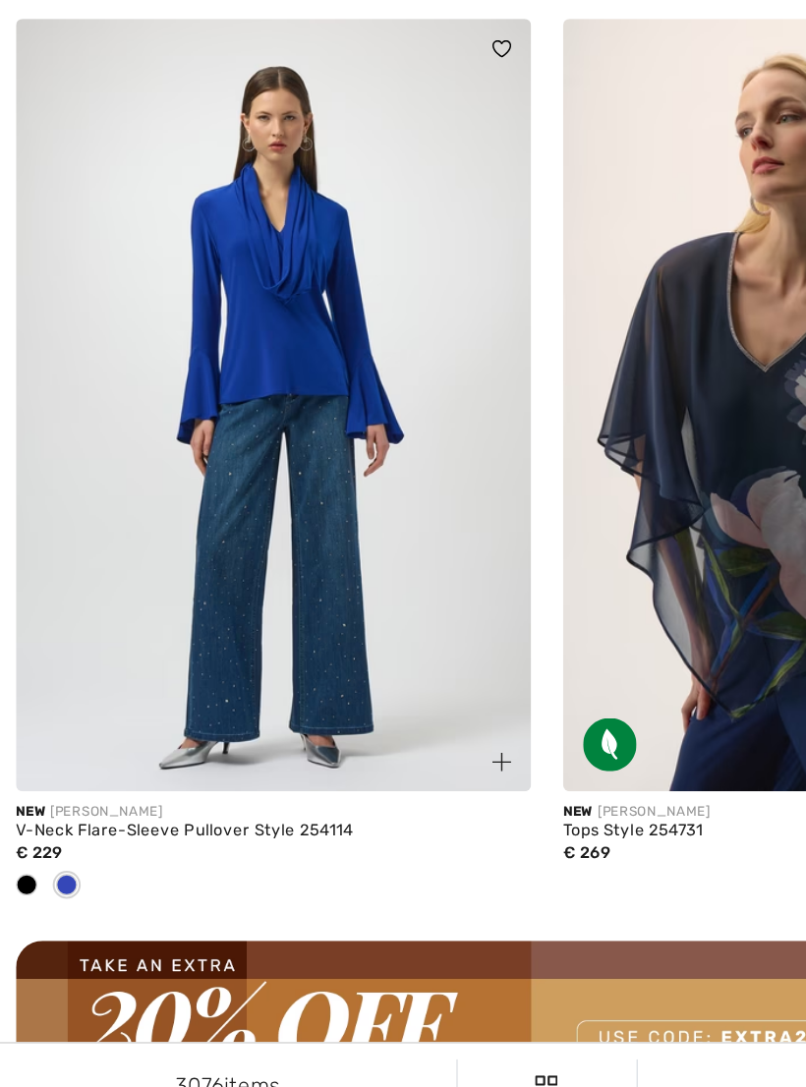
click at [55, 898] on span at bounding box center [49, 906] width 16 height 16
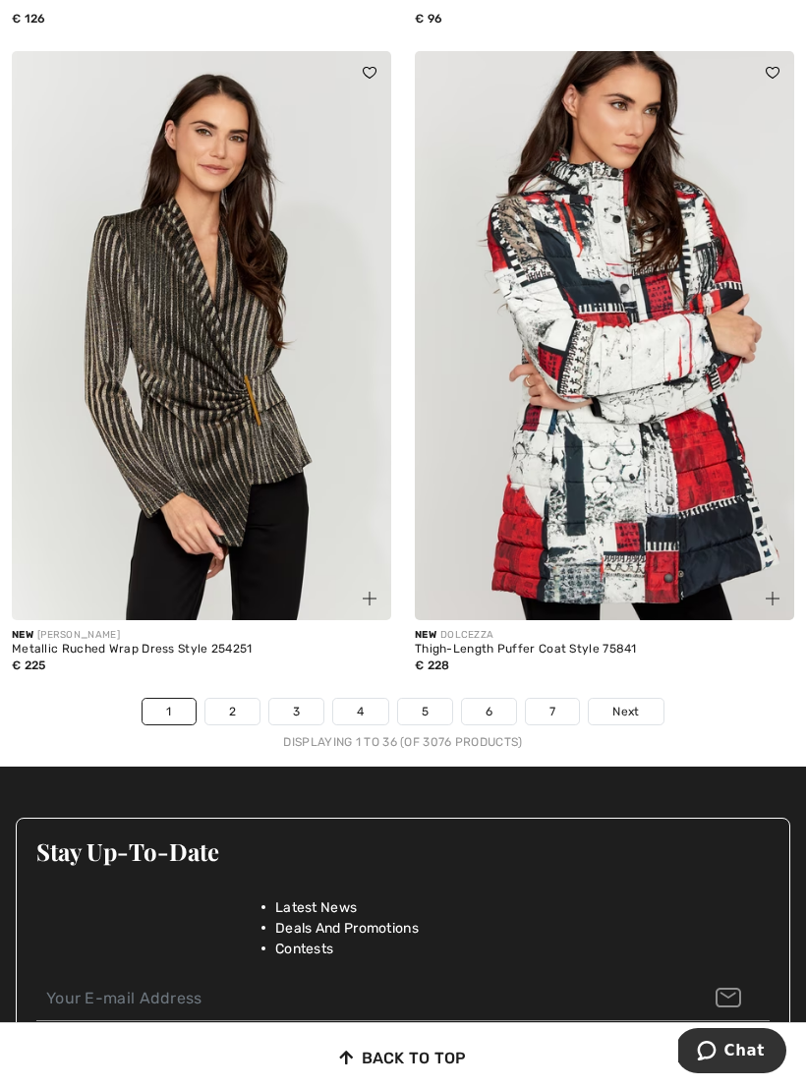
scroll to position [11828, 0]
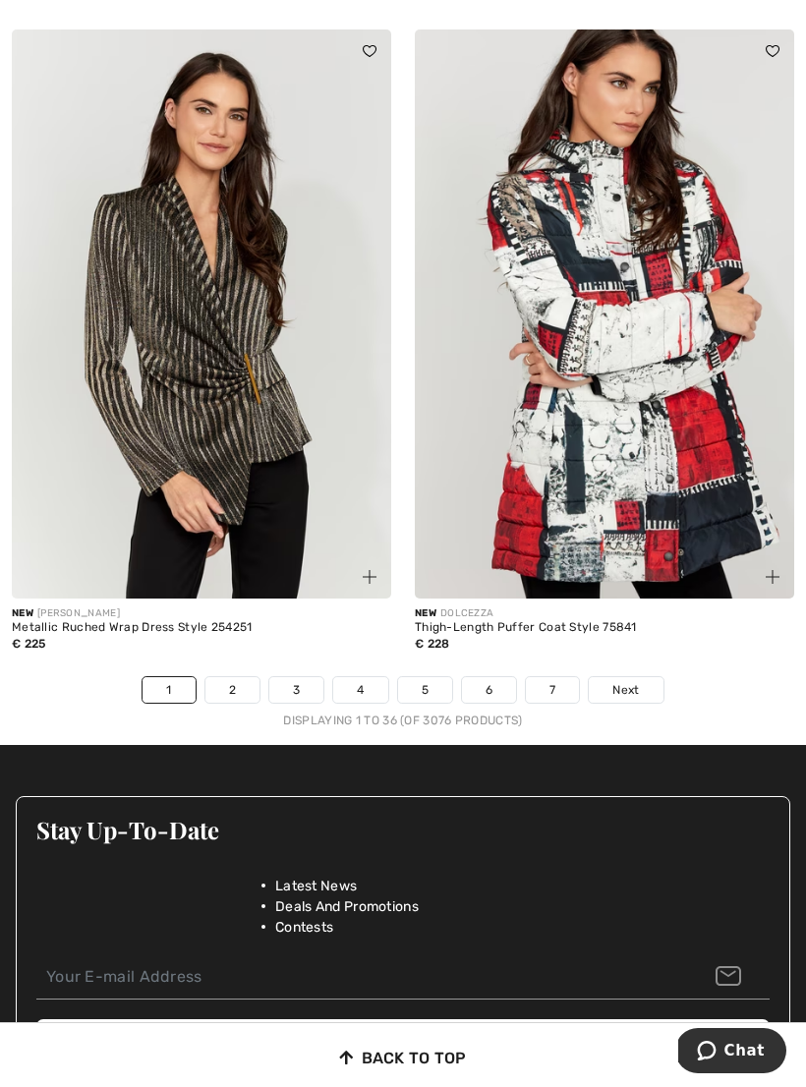
click at [231, 679] on link "2" at bounding box center [232, 690] width 54 height 26
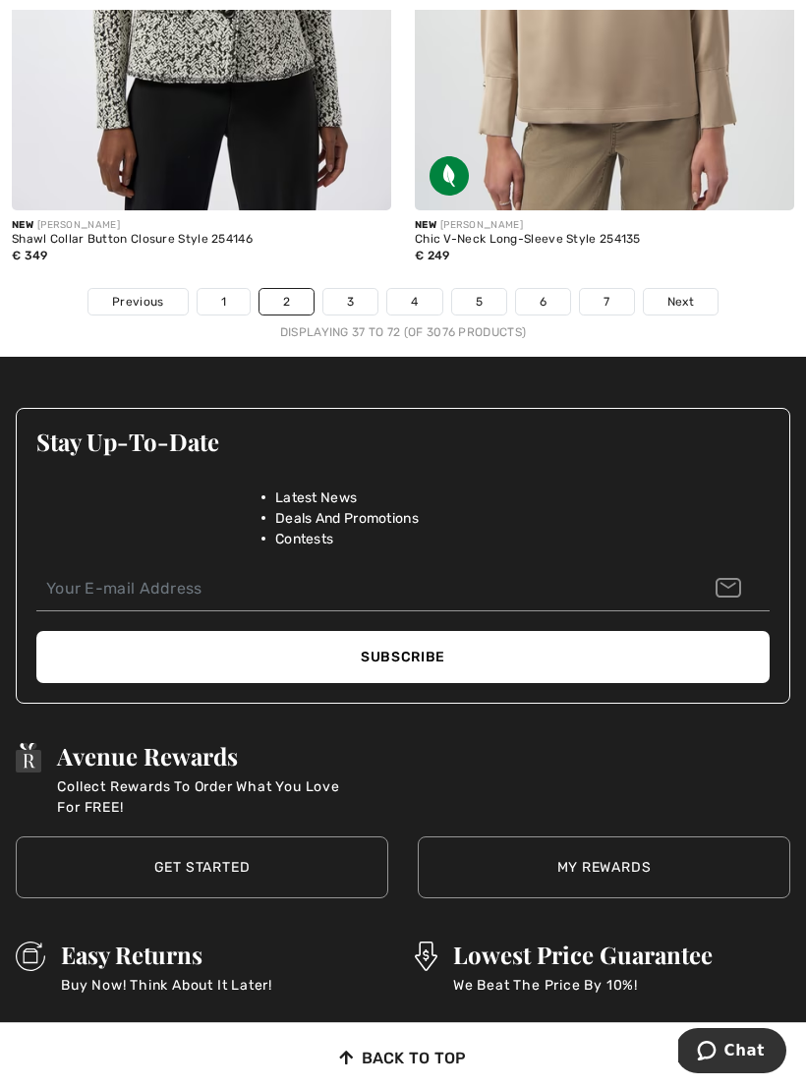
scroll to position [13081, 0]
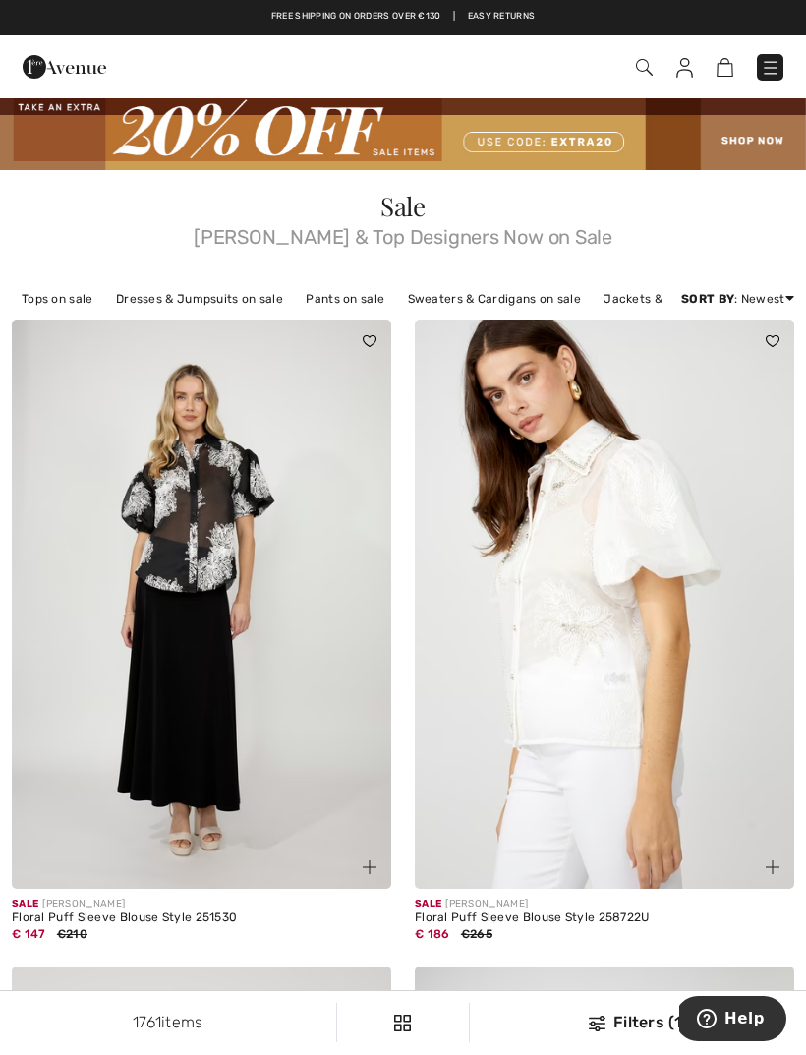
click at [233, 302] on link "Dresses & Jumpsuits on sale" at bounding box center [199, 299] width 187 height 26
click at [216, 303] on link "Dresses & Jumpsuits on sale" at bounding box center [199, 299] width 187 height 26
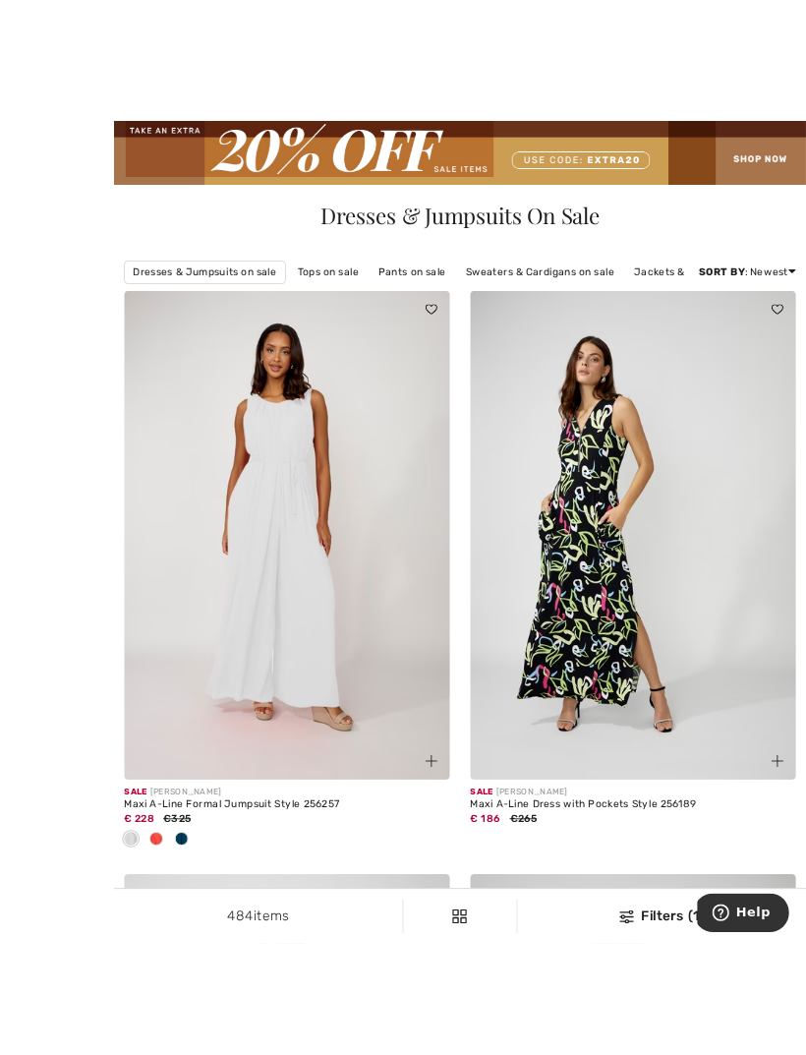
scroll to position [119, 0]
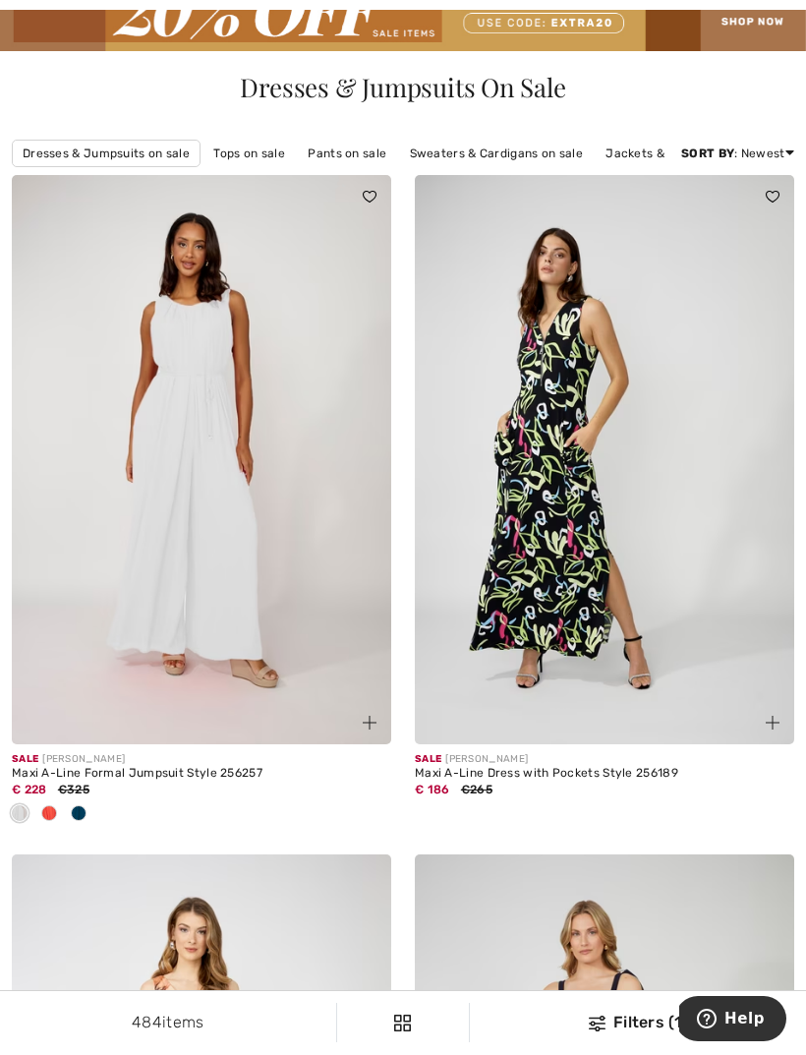
click at [626, 1028] on div "Filters (1)" at bounding box center [638, 1022] width 313 height 24
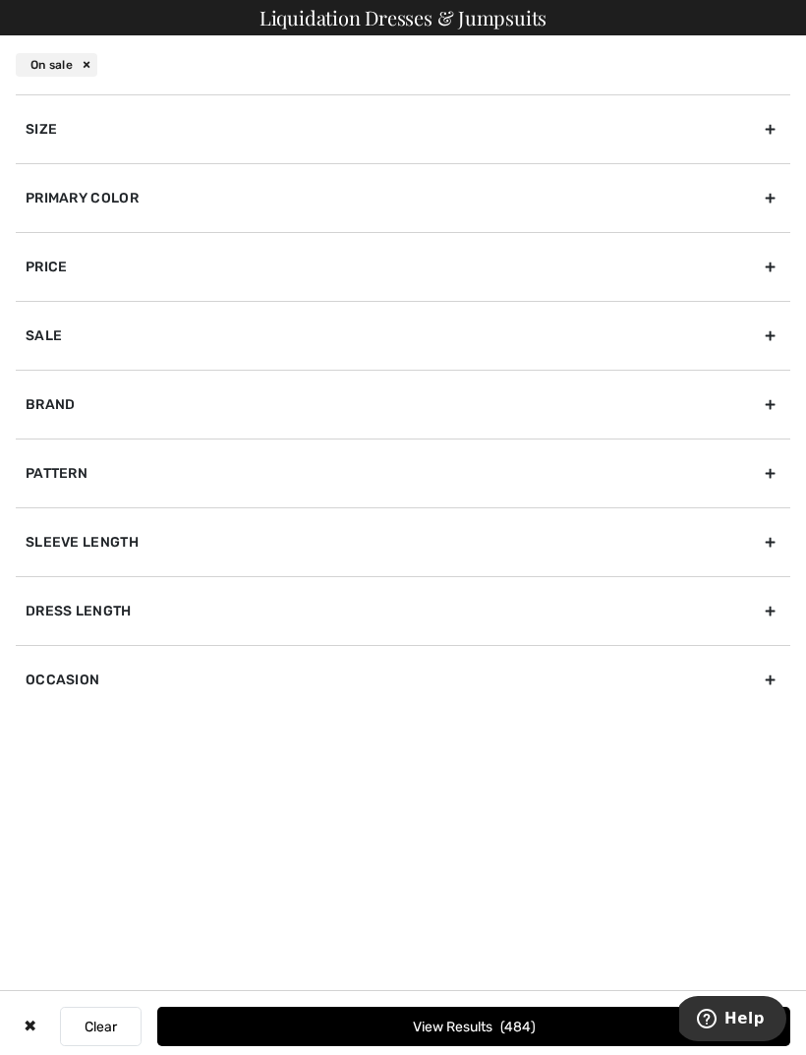
click at [769, 124] on div "Size" at bounding box center [403, 128] width 775 height 69
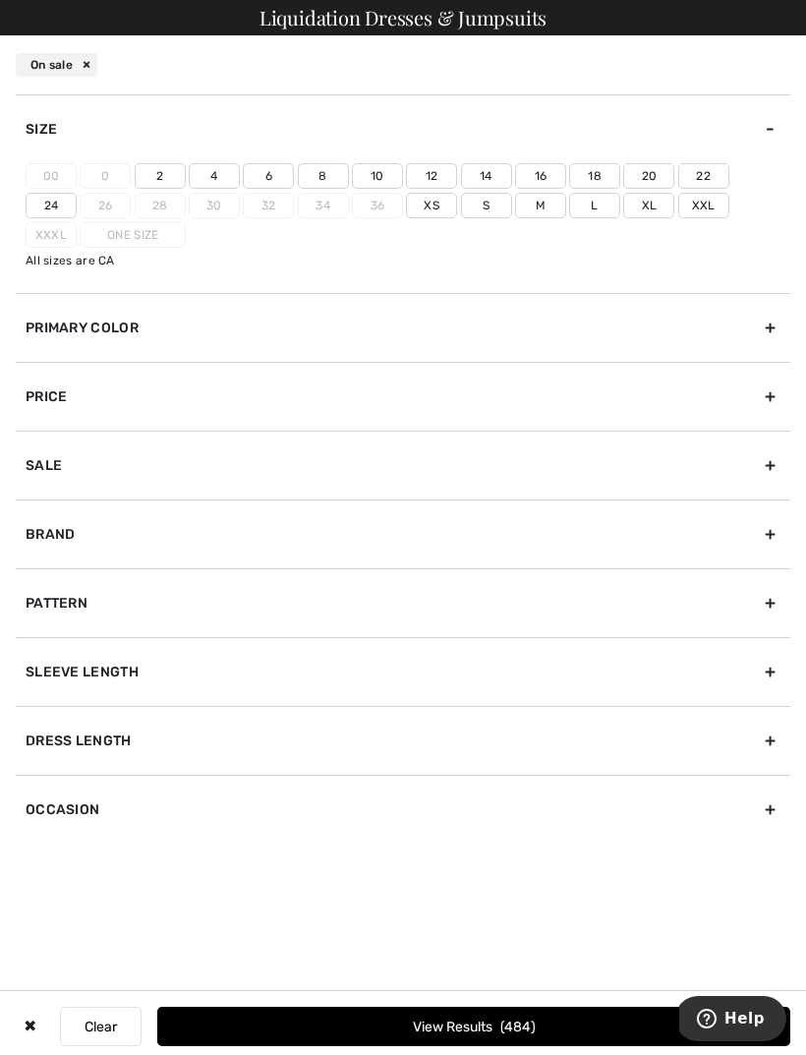
click at [542, 178] on label "16" at bounding box center [540, 176] width 51 height 26
click at [0, 0] on input"] "16" at bounding box center [0, 0] width 0 height 0
click at [623, 211] on label "Xl" at bounding box center [648, 206] width 51 height 26
click at [0, 0] on input"] "Xl" at bounding box center [0, 0] width 0 height 0
click at [484, 176] on label "14" at bounding box center [486, 176] width 51 height 26
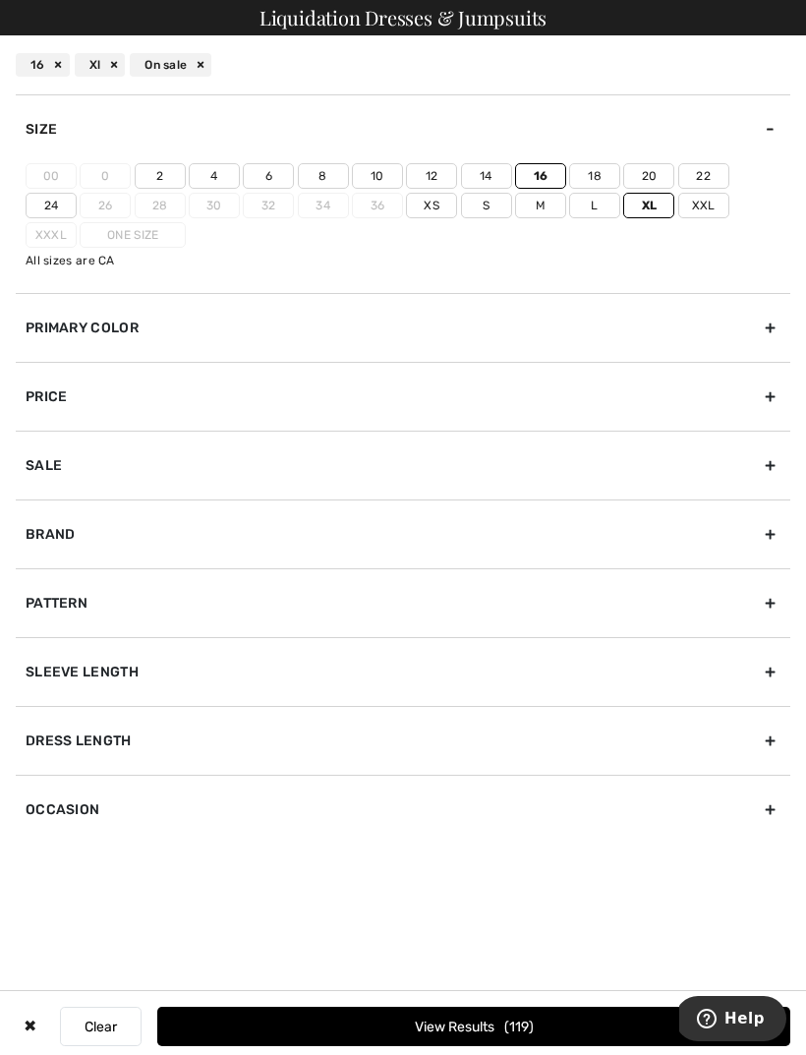
click at [0, 0] on input"] "14" at bounding box center [0, 0] width 0 height 0
click at [772, 532] on div "Brand" at bounding box center [403, 533] width 775 height 69
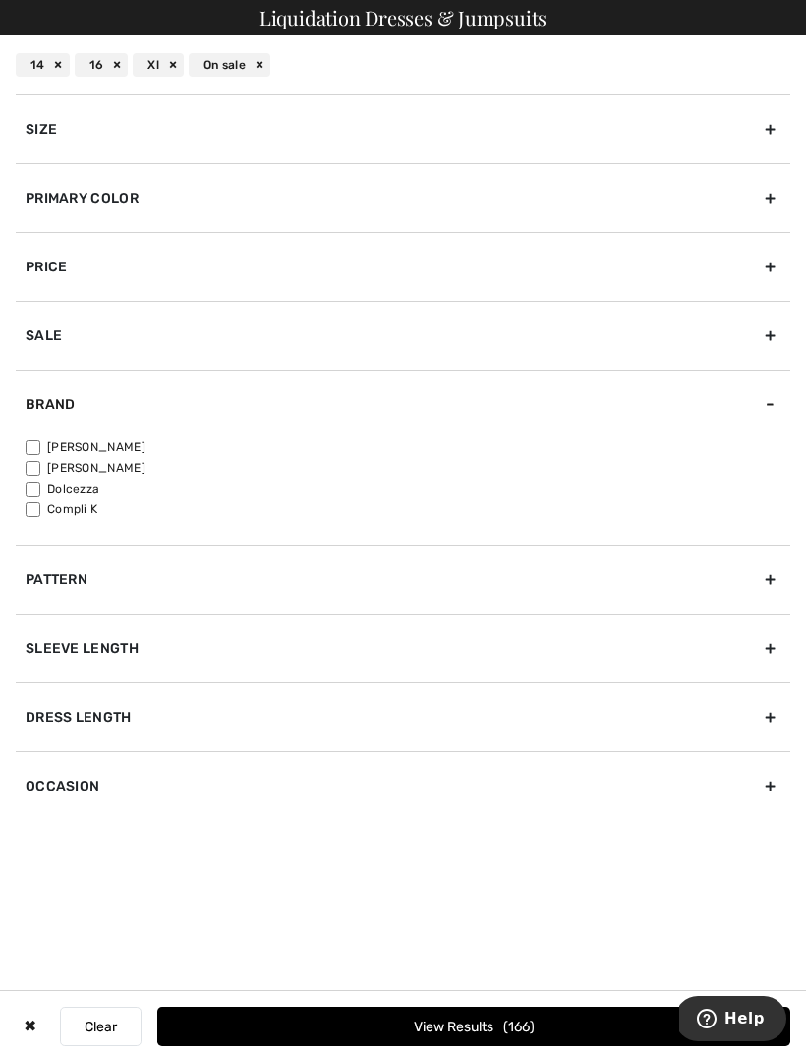
click at [39, 441] on input"] "[PERSON_NAME]" at bounding box center [33, 447] width 15 height 15
checkbox input"] "true"
click at [39, 471] on input"] "[PERSON_NAME]" at bounding box center [33, 468] width 15 height 15
checkbox input"] "true"
click at [760, 588] on div "Pattern" at bounding box center [403, 579] width 775 height 69
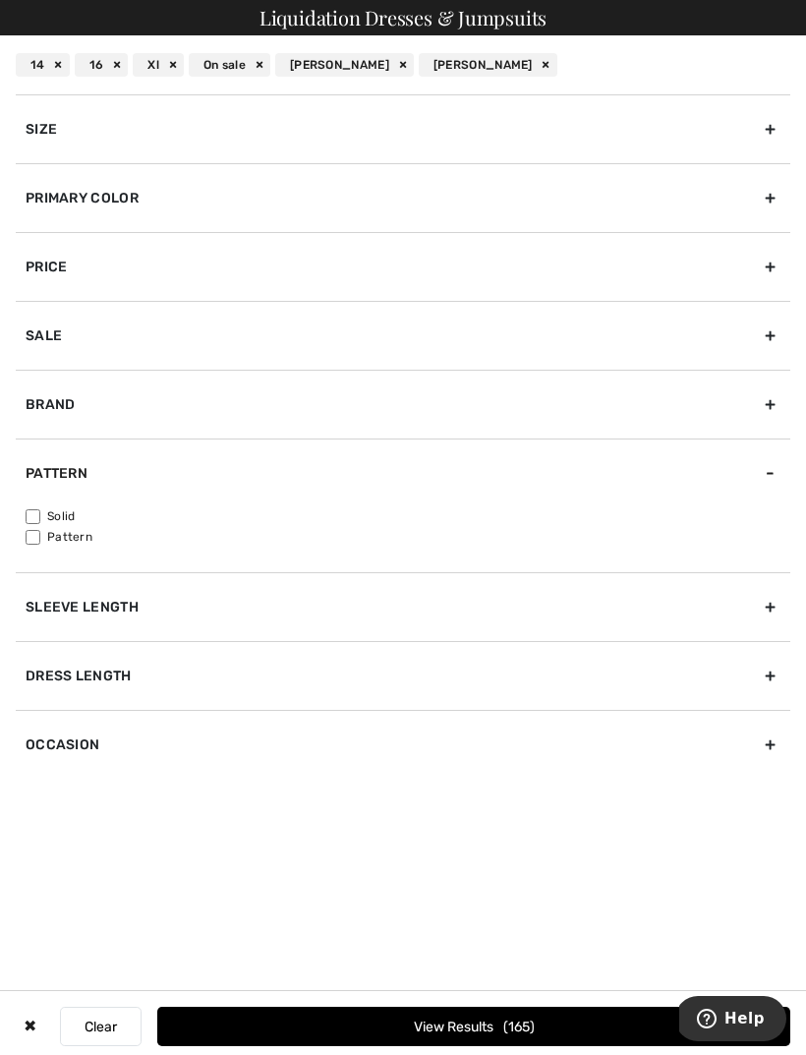
click at [768, 608] on div "Sleeve length" at bounding box center [403, 606] width 775 height 69
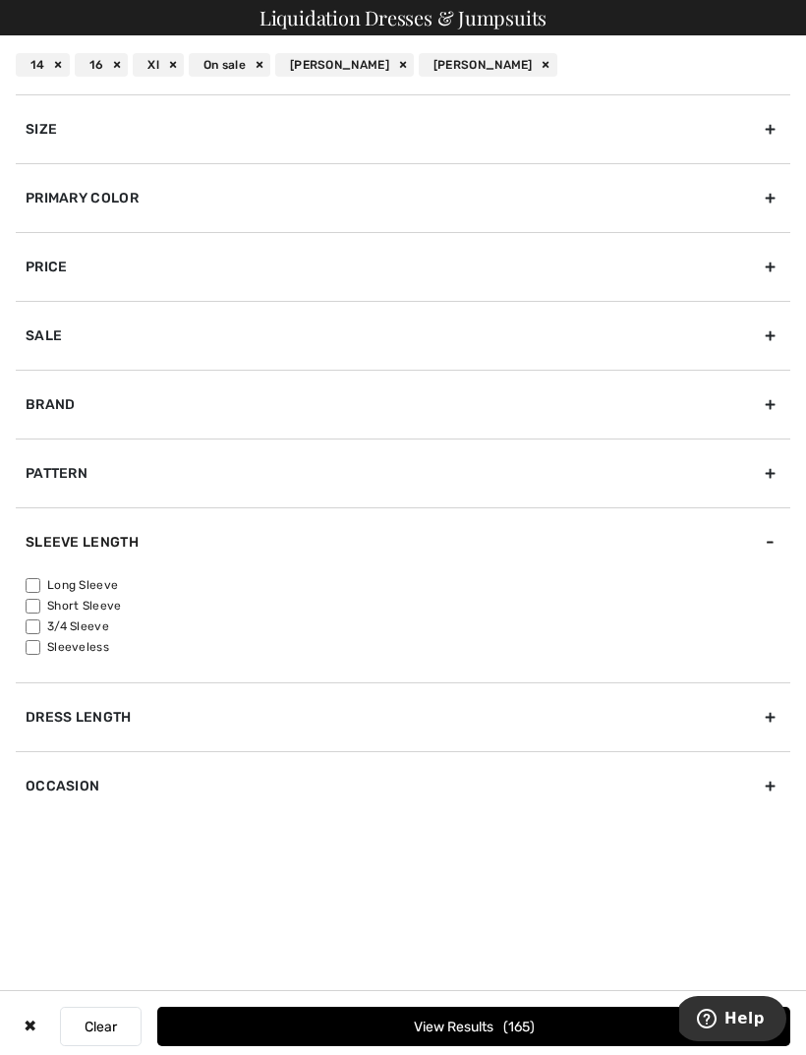
click at [762, 716] on div "Dress Length" at bounding box center [403, 716] width 775 height 69
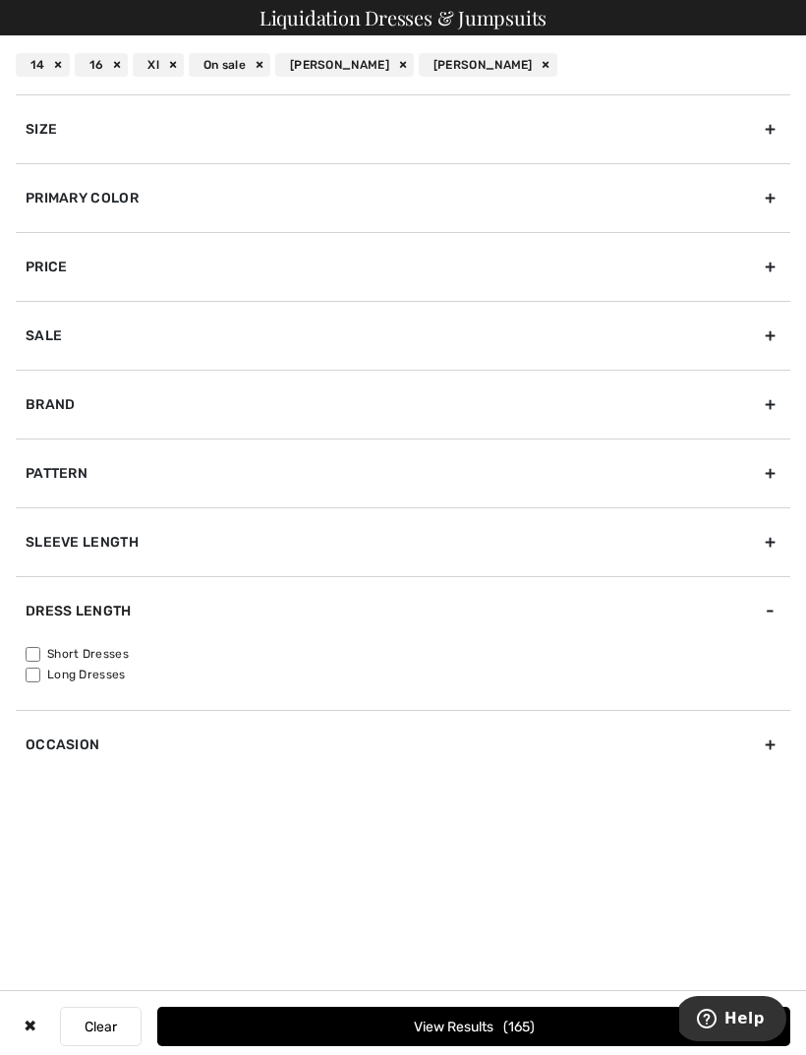
click at [761, 746] on div "Occasion" at bounding box center [403, 744] width 775 height 69
click at [35, 770] on input"] "Formal" at bounding box center [33, 764] width 15 height 15
checkbox input"] "true"
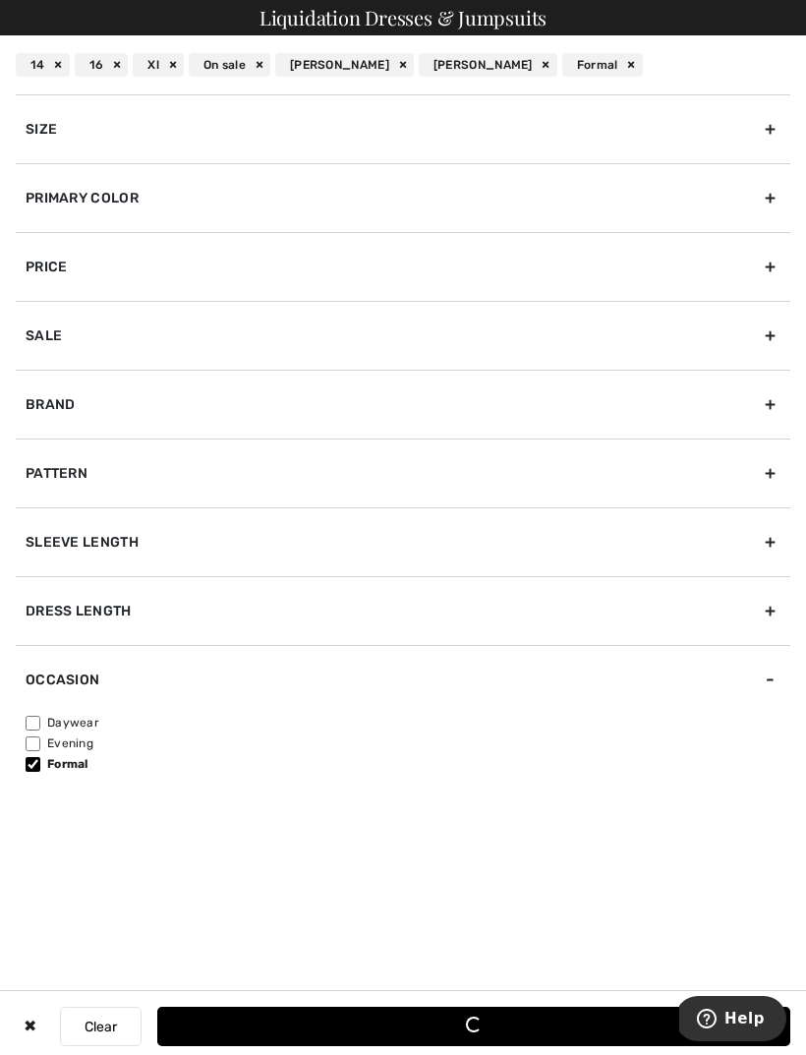
click at [40, 717] on input"] "Daywear" at bounding box center [33, 723] width 15 height 15
checkbox input"] "true"
click at [470, 1025] on button "View Results 100" at bounding box center [473, 1025] width 633 height 39
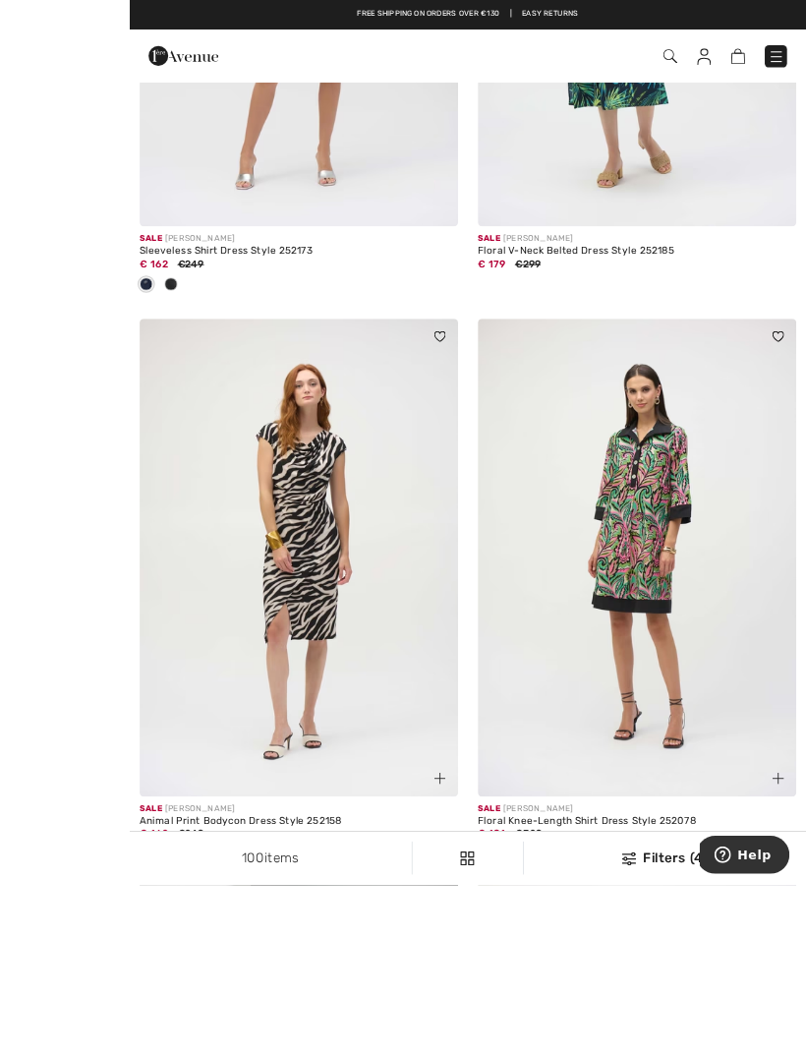
scroll to position [6986, 0]
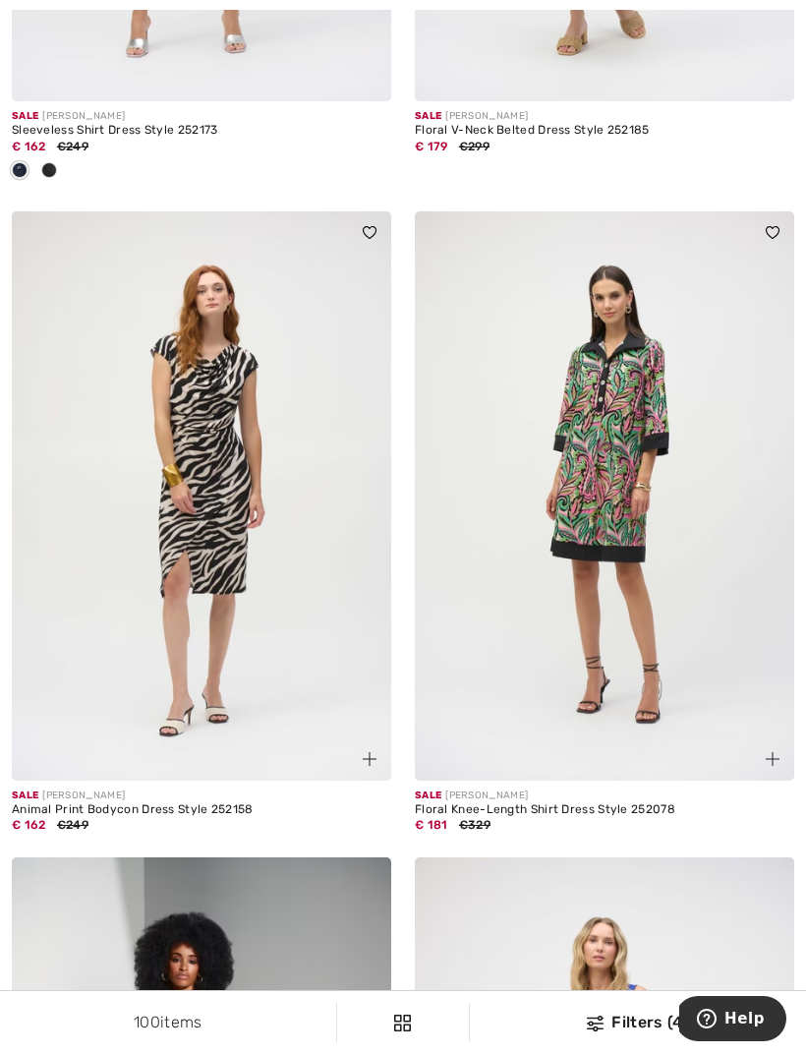
click at [266, 520] on img at bounding box center [201, 495] width 379 height 569
click at [228, 468] on img at bounding box center [201, 495] width 379 height 569
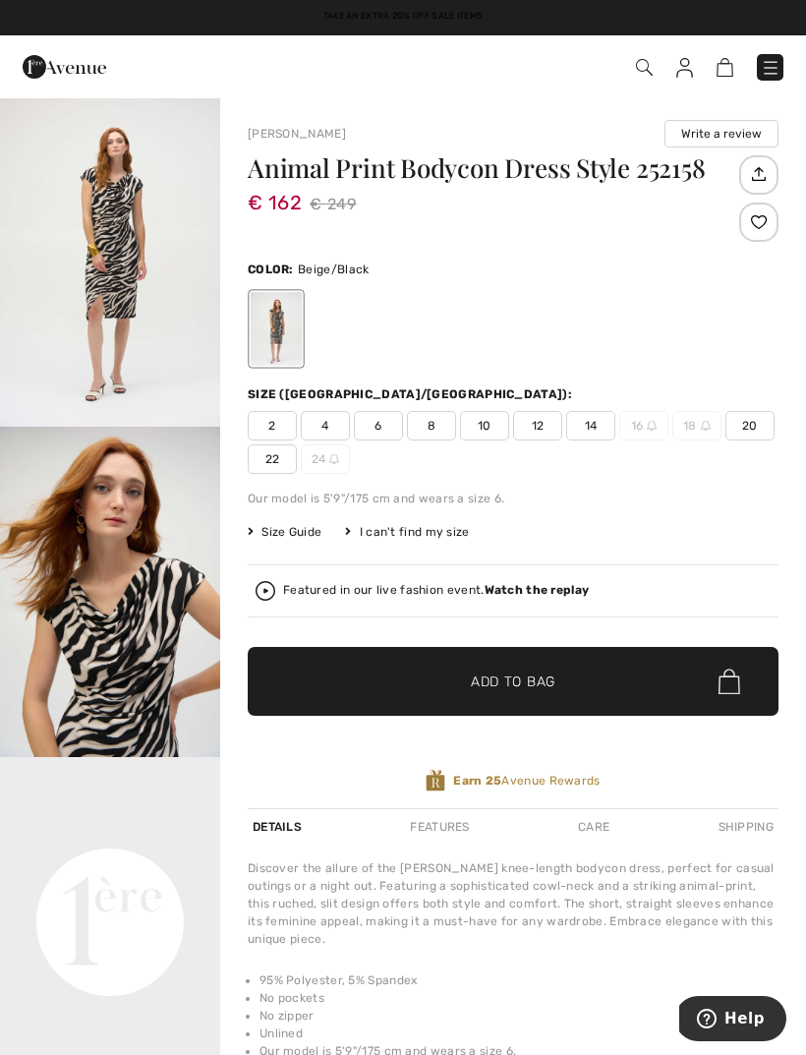
click at [594, 428] on span "14" at bounding box center [590, 425] width 49 height 29
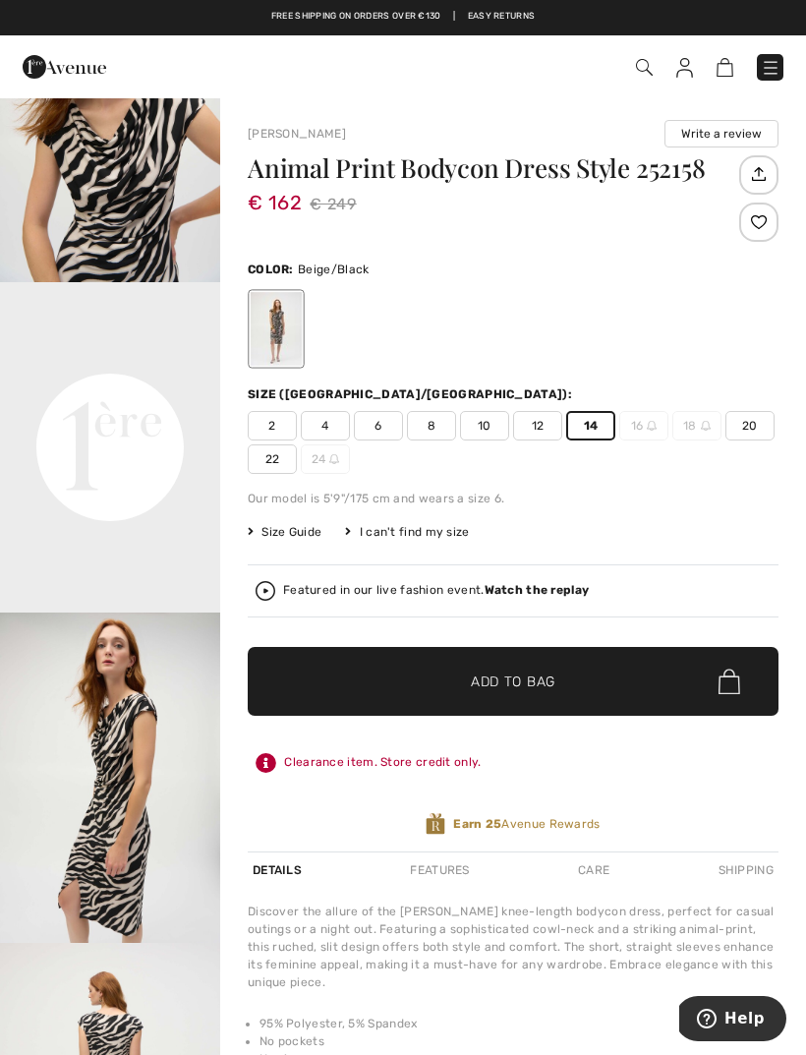
click at [724, 72] on img at bounding box center [725, 67] width 17 height 19
click at [728, 69] on img at bounding box center [725, 67] width 17 height 19
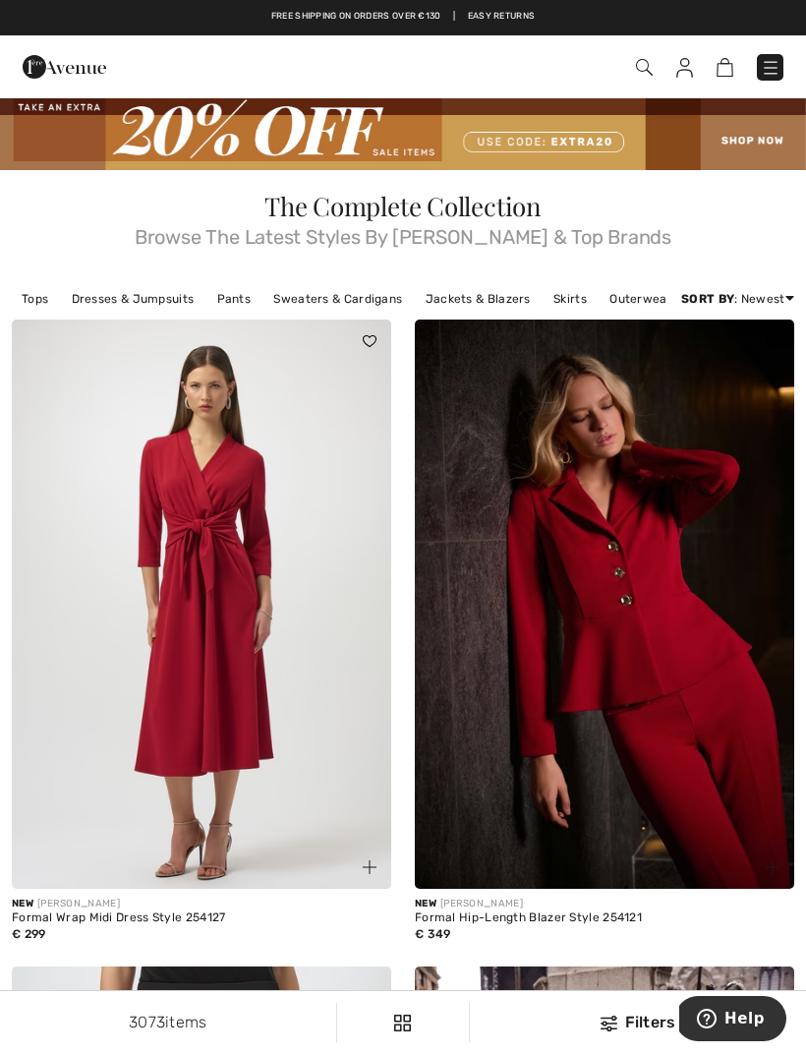
click at [721, 74] on img at bounding box center [725, 67] width 17 height 19
click at [643, 627] on img at bounding box center [604, 603] width 379 height 569
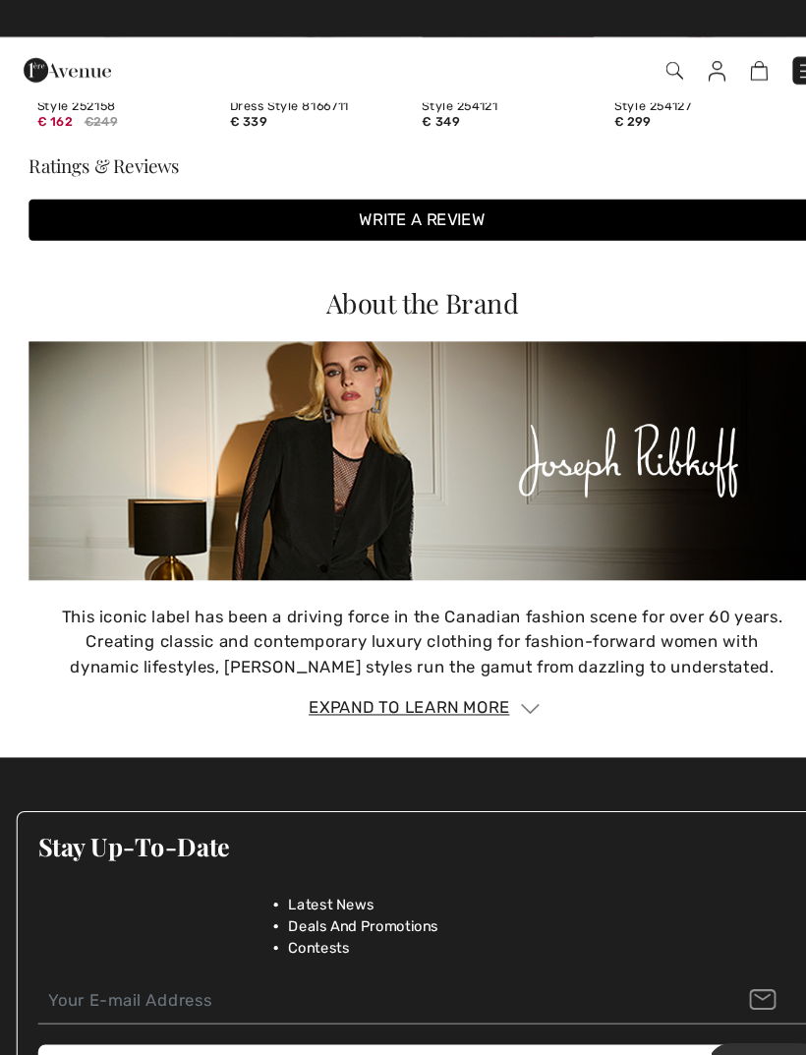
scroll to position [2343, 0]
click at [454, 673] on div "Expand to Learn More" at bounding box center [403, 676] width 751 height 24
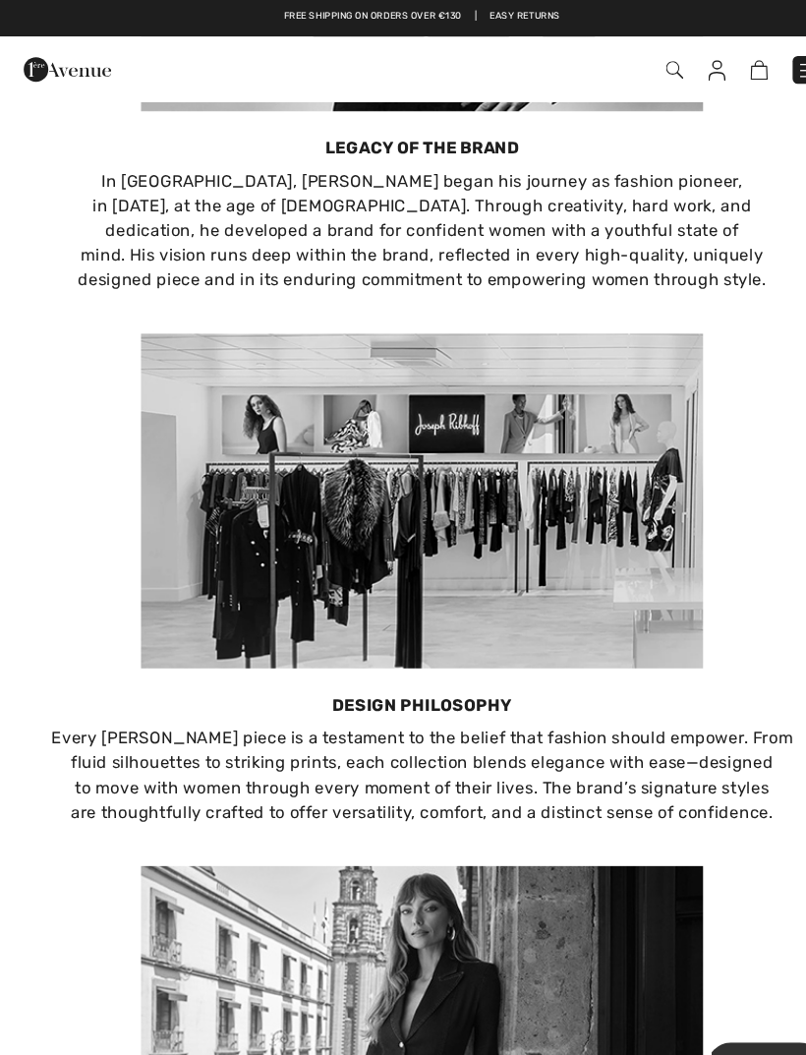
scroll to position [3249, 0]
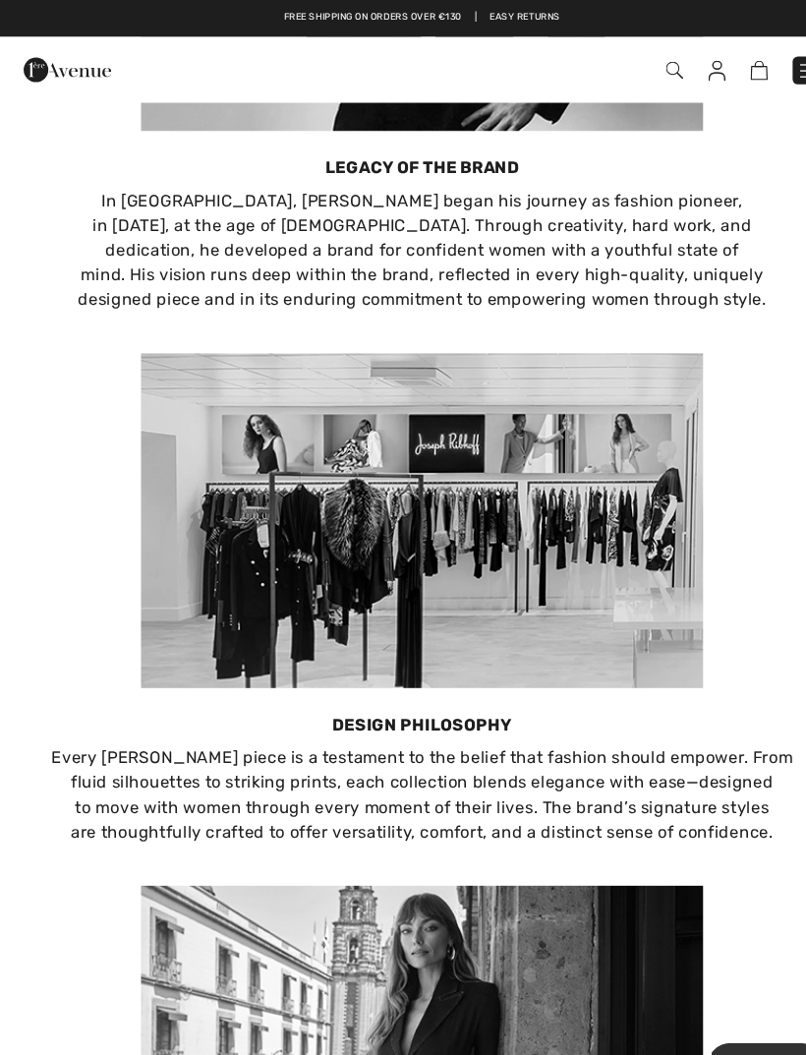
click at [681, 64] on img at bounding box center [684, 68] width 17 height 20
click at [687, 66] on img at bounding box center [684, 68] width 17 height 20
